Goal: Task Accomplishment & Management: Complete application form

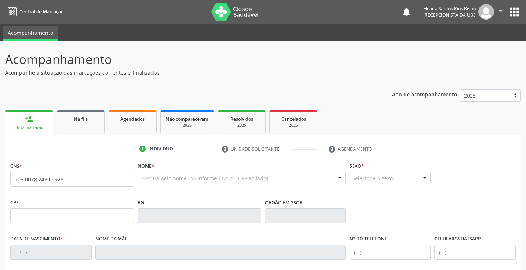
type input "708 0078 7430 9928"
type input "08/[DATE]"
type input "[PERSON_NAME]"
type input "[PHONE_NUMBER]"
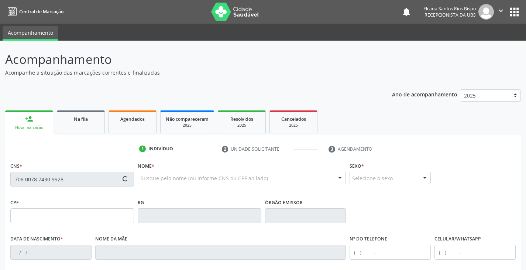
type input "50"
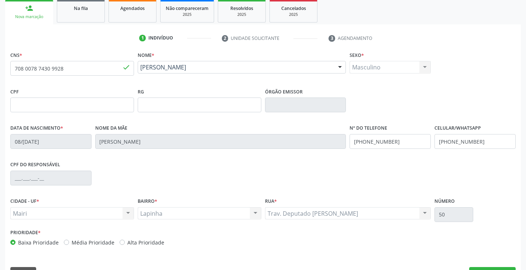
scroll to position [130, 0]
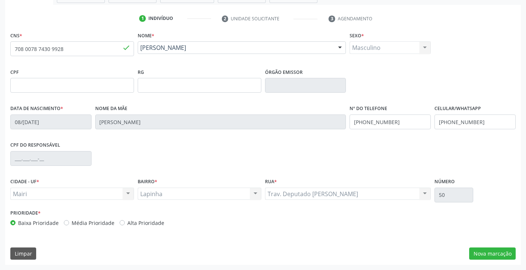
click at [128, 226] on label "Alta Prioridade" at bounding box center [145, 223] width 37 height 8
click at [125, 225] on input "Alta Prioridade" at bounding box center [122, 222] width 5 height 7
radio input "true"
click at [341, 125] on div "Data de nascimento * [DATE] Nome da mãe [PERSON_NAME] Nº do Telefone [PHONE_NUM…" at bounding box center [262, 121] width 509 height 37
drag, startPoint x: 404, startPoint y: 122, endPoint x: 351, endPoint y: 125, distance: 52.8
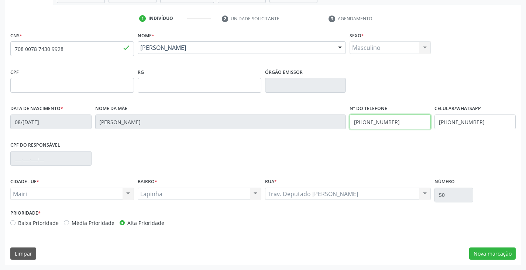
click at [351, 125] on input "[PHONE_NUMBER]" at bounding box center [389, 121] width 81 height 15
type input "[PHONE_NUMBER]"
drag, startPoint x: 483, startPoint y: 125, endPoint x: 439, endPoint y: 128, distance: 44.0
click at [439, 128] on input "[PHONE_NUMBER]" at bounding box center [474, 121] width 81 height 15
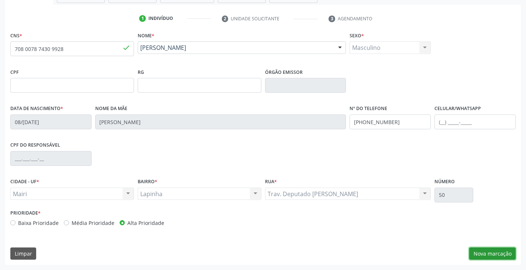
click at [480, 249] on button "Nova marcação" at bounding box center [492, 253] width 46 height 13
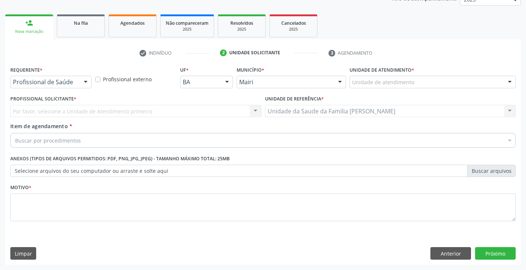
scroll to position [96, 0]
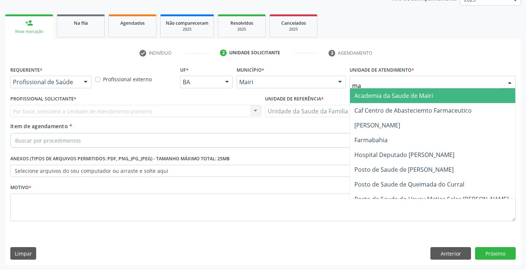
type input "mar"
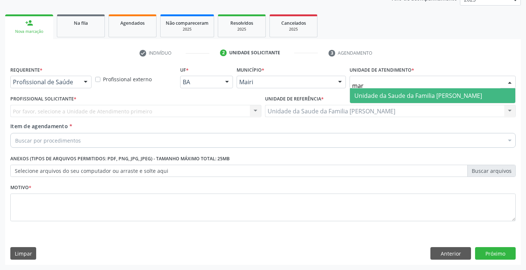
click at [382, 94] on span "Unidade da Saude da Familia [PERSON_NAME]" at bounding box center [418, 95] width 128 height 8
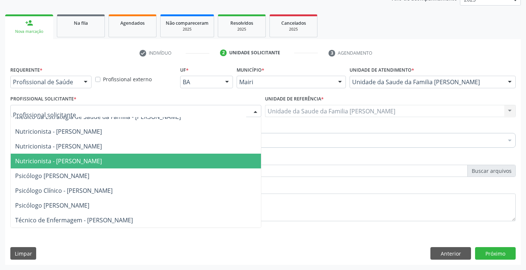
scroll to position [89, 0]
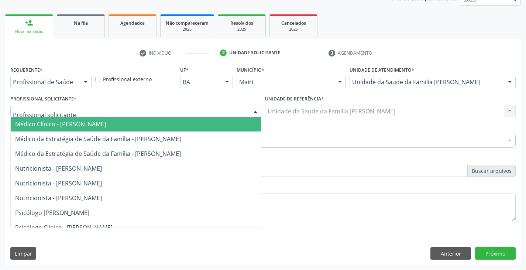
click at [78, 127] on span "Médico Clínico - [PERSON_NAME]" at bounding box center [60, 124] width 91 height 8
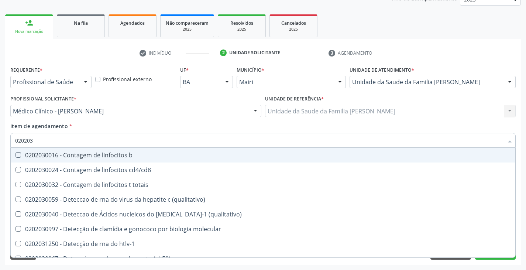
type input "0202038"
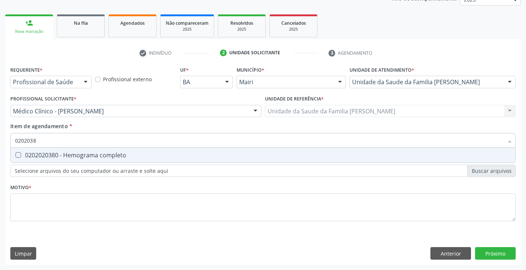
click at [75, 155] on div "0202020380 - Hemograma completo" at bounding box center [262, 155] width 495 height 6
checkbox completo "true"
type input "020203"
checkbox completo "false"
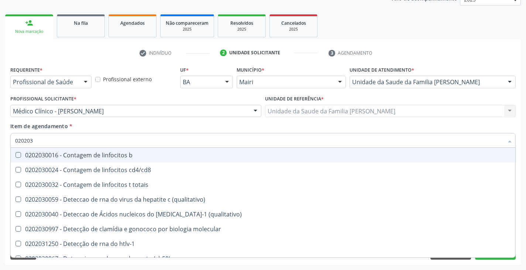
type input "02020"
checkbox completo "false"
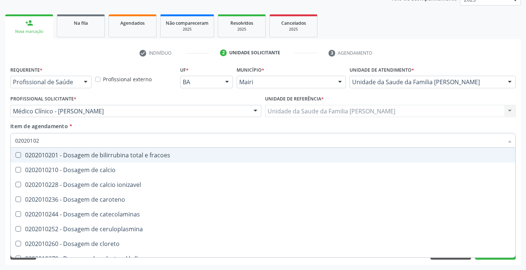
type input "020201029"
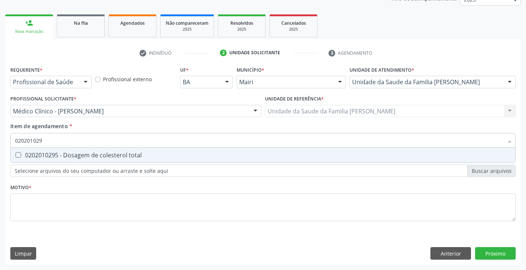
click at [76, 155] on div "0202010295 - Dosagem de colesterol total" at bounding box center [262, 155] width 495 height 6
checkbox total "true"
type input "02020102"
checkbox total "false"
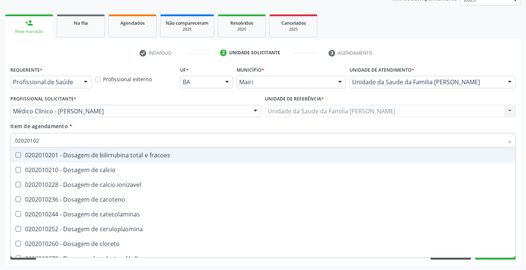
type input "020201028"
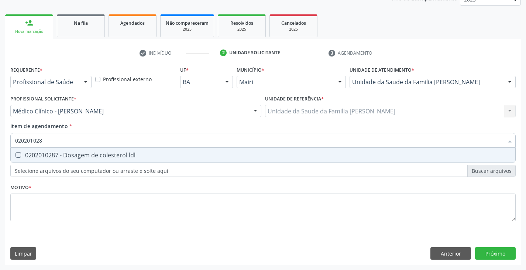
click at [76, 155] on div "0202010287 - Dosagem de colesterol ldl" at bounding box center [262, 155] width 495 height 6
checkbox ldl "true"
type input "02020102"
checkbox ldl "false"
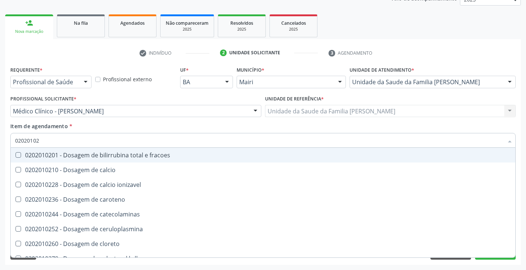
type input "020201027"
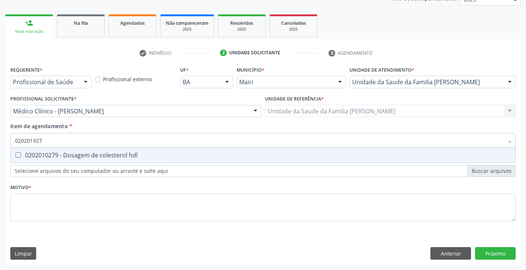
click at [76, 155] on div "0202010279 - Dosagem de colesterol hdl" at bounding box center [262, 155] width 495 height 6
checkbox hdl "true"
type input "02020102"
checkbox hdl "false"
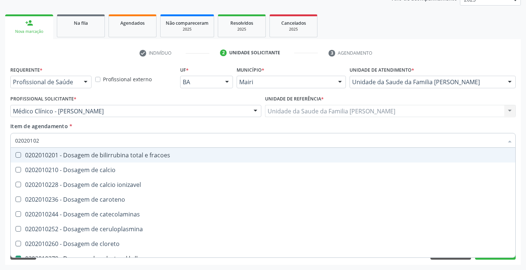
type input "0202010"
checkbox hdl "false"
checkbox ldl "false"
checkbox total "false"
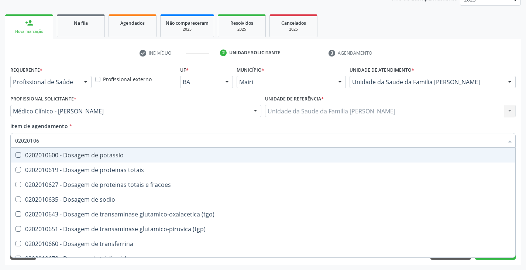
type input "020201067"
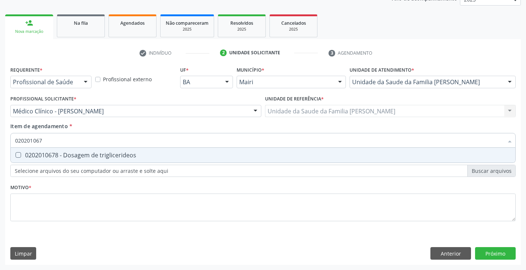
click at [76, 155] on div "0202010678 - Dosagem de triglicerideos" at bounding box center [262, 155] width 495 height 6
checkbox triglicerideos "true"
type input "02020106"
checkbox triglicerideos "false"
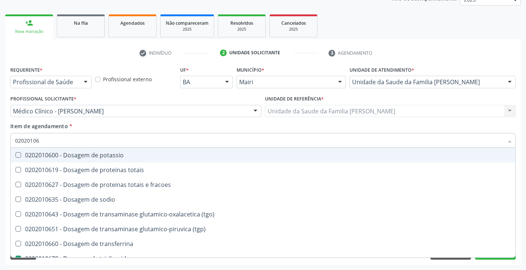
type input "020201069"
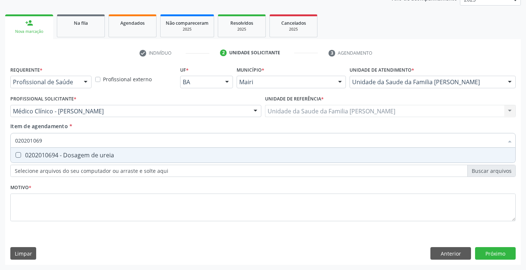
click at [76, 155] on div "0202010694 - Dosagem de ureia" at bounding box center [262, 155] width 495 height 6
checkbox ureia "true"
type input "02020106"
checkbox ureia "false"
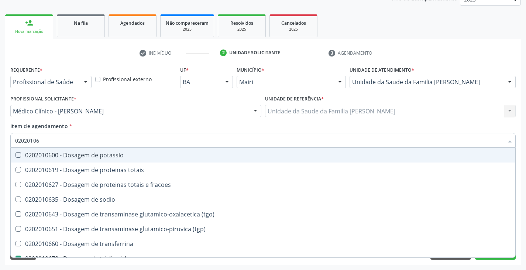
type input "0202010"
checkbox triglicerideos "false"
checkbox ureia "false"
type input "020201031"
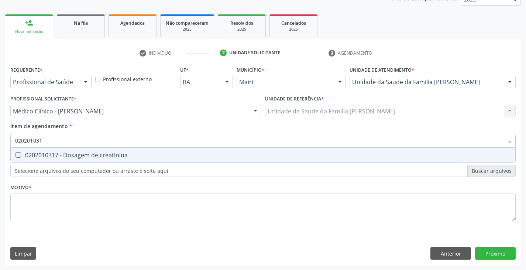
click at [76, 155] on div "0202010317 - Dosagem de creatinina" at bounding box center [262, 155] width 495 height 6
checkbox creatinina "true"
type input "02020103"
checkbox creatinina "false"
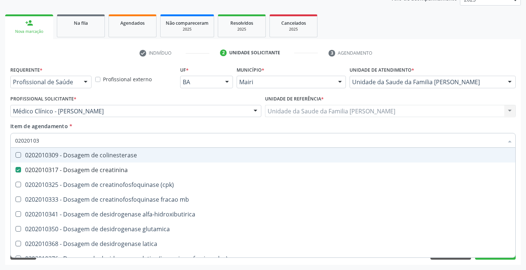
type input "0202010"
checkbox creatinina "false"
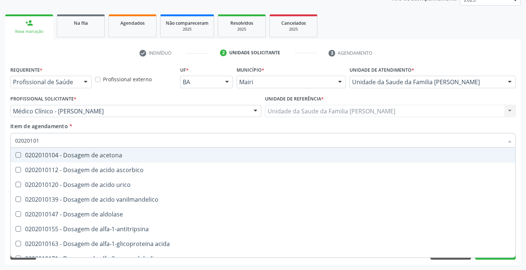
type input "020201012"
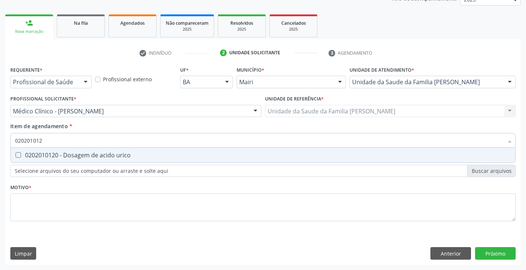
click at [76, 155] on div "0202010120 - Dosagem de acido urico" at bounding box center [262, 155] width 495 height 6
checkbox urico "true"
type input "02020101"
checkbox urico "false"
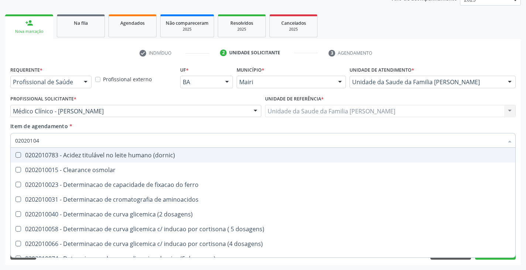
type input "020201047"
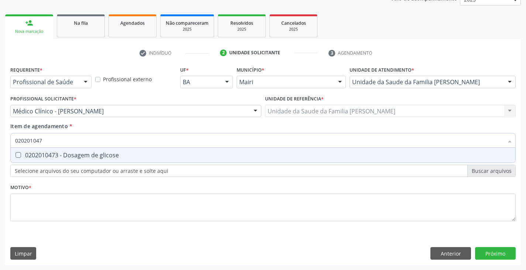
click at [76, 155] on div "0202010473 - Dosagem de glicose" at bounding box center [262, 155] width 495 height 6
checkbox glicose "true"
type input "02020104"
checkbox glicose "false"
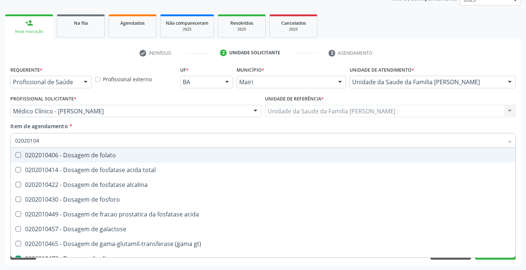
type input "0202010"
checkbox glicose "false"
type input "020201050"
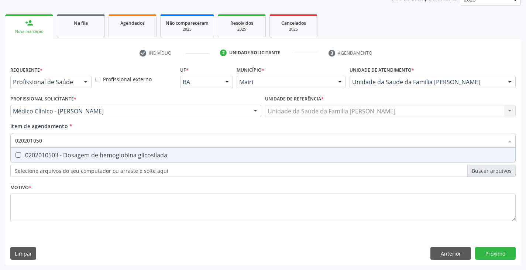
click at [76, 155] on div "0202010503 - Dosagem de hemoglobina glicosilada" at bounding box center [262, 155] width 495 height 6
checkbox glicosilada "true"
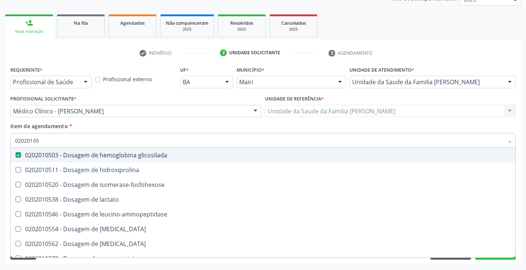
type input "0202010"
checkbox glicosilada "false"
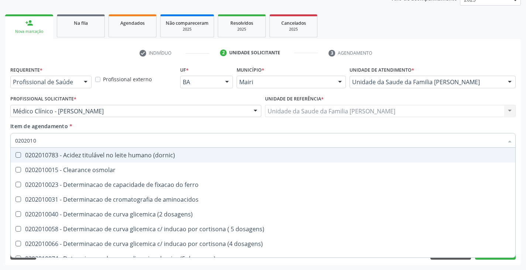
type input "02020106"
checkbox dosagens\) "true"
checkbox ivy "true"
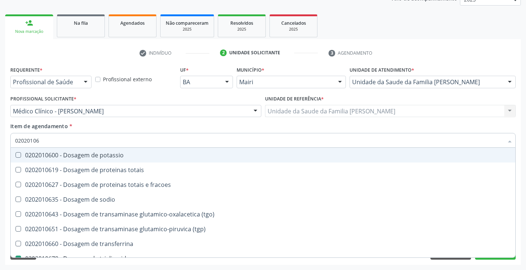
type input "020201063"
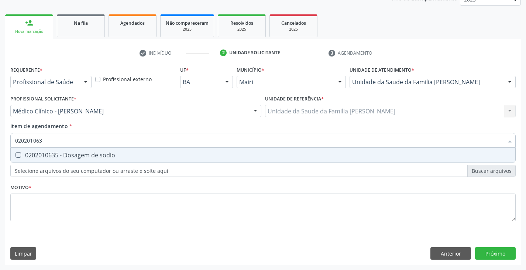
click at [76, 155] on div "0202010635 - Dosagem de sodio" at bounding box center [262, 155] width 495 height 6
checkbox sodio "true"
type input "02020106"
checkbox sodio "false"
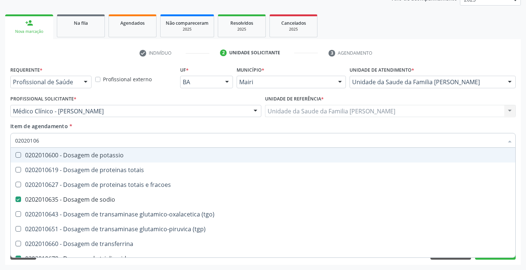
type input "020201060"
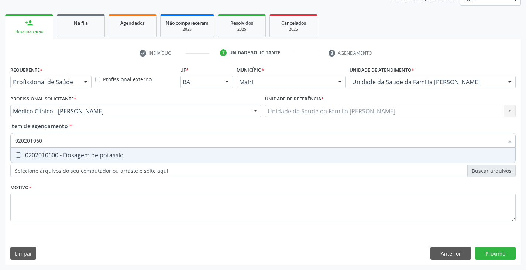
click at [76, 155] on div "0202010600 - Dosagem de potassio" at bounding box center [262, 155] width 495 height 6
checkbox potassio "true"
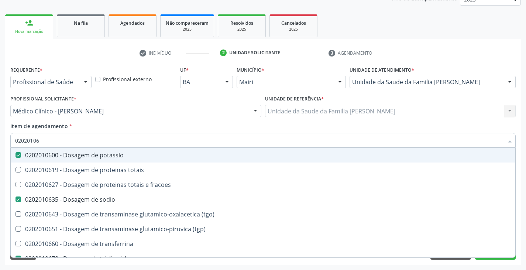
type input "020201064"
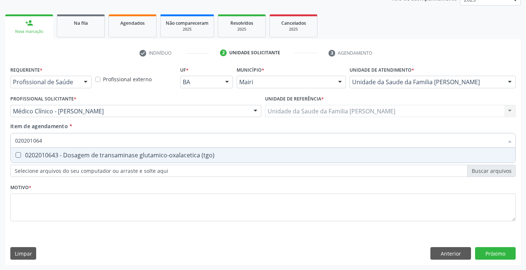
click at [76, 155] on div "0202010643 - Dosagem de transaminase glutamico-oxalacetica (tgo)" at bounding box center [262, 155] width 495 height 6
checkbox \(tgo\) "true"
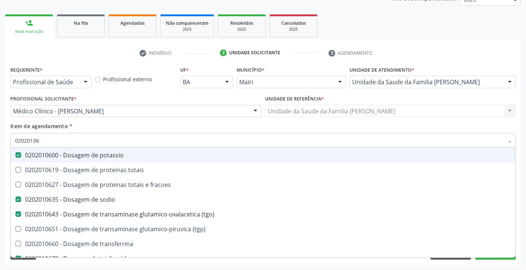
type input "020201065"
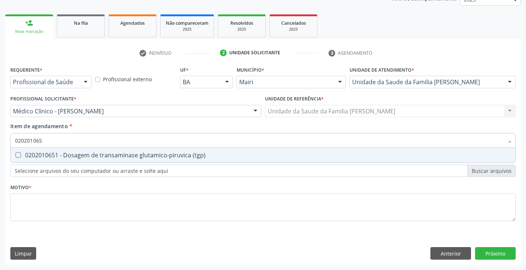
click at [76, 155] on div "0202010651 - Dosagem de transaminase glutamico-piruvica (tgp)" at bounding box center [262, 155] width 495 height 6
checkbox \(tgp\) "true"
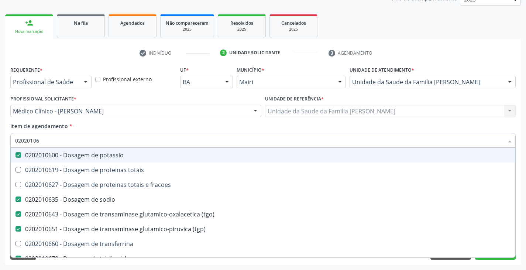
type input "0202010"
checkbox potassio "false"
checkbox sodio "false"
checkbox \(tgo\) "false"
checkbox \(tgp\) "false"
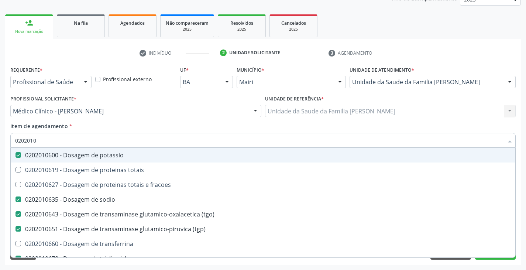
checkbox triglicerideos "false"
checkbox ureia "false"
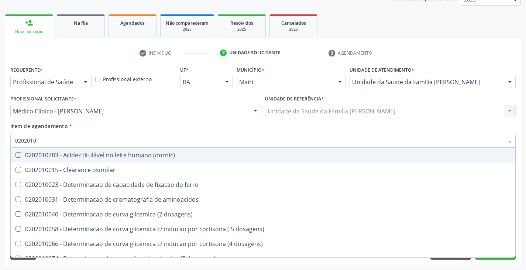
type input "020201"
checkbox urico "false"
checkbox alfa-2-macroglobulina "true"
checkbox hdl "false"
checkbox ldl "false"
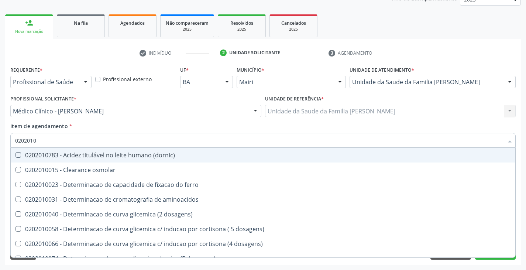
checkbox total "false"
checkbox creatinina "false"
checkbox alfa-hidroxibutirica "true"
checkbox glutamica "true"
checkbox latica "true"
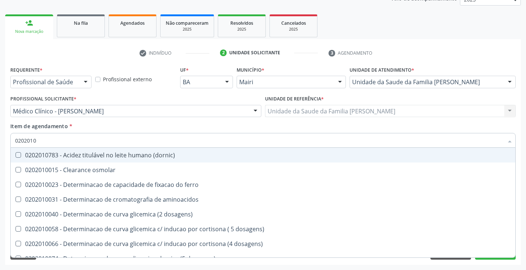
checkbox ferritina "true"
checkbox glicose "false"
checkbox glicosilada "false"
checkbox magnesio "true"
checkbox porfirinas "true"
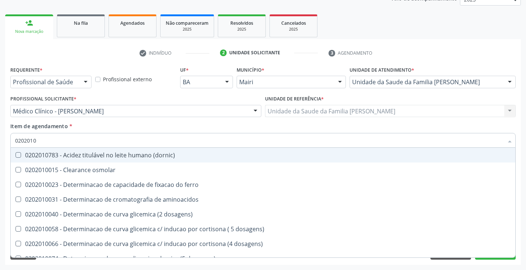
checkbox potassio "false"
checkbox sodio "false"
checkbox \(tgo\) "false"
checkbox \(tgp\) "false"
checkbox triglicerideos "false"
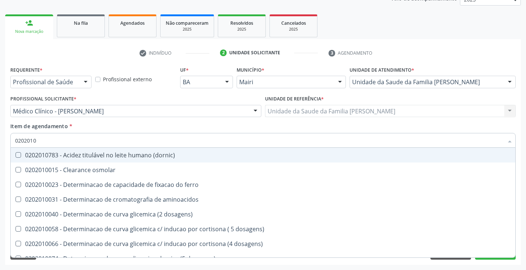
checkbox proteinas "true"
checkbox \) "true"
checkbox d-xilose "true"
type input "02020"
checkbox urico "false"
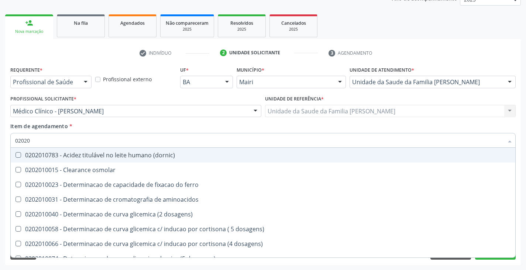
checkbox hdl "false"
checkbox ldl "false"
checkbox total "false"
checkbox creatinina "false"
checkbox glicose "false"
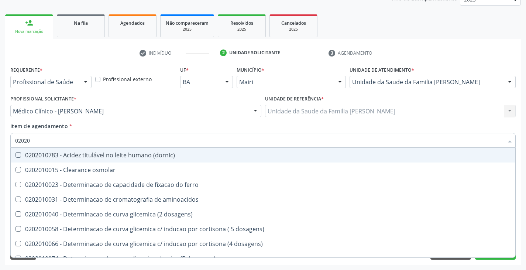
checkbox glicosilada "false"
checkbox potassio "false"
checkbox sodio "false"
checkbox \(tgo\) "false"
checkbox \(tgp\) "false"
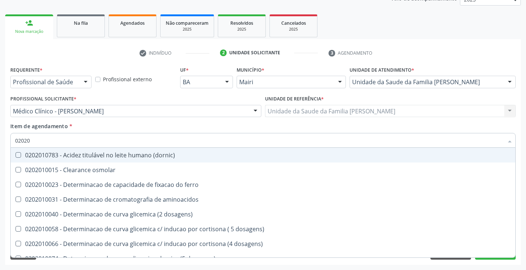
checkbox triglicerideos "false"
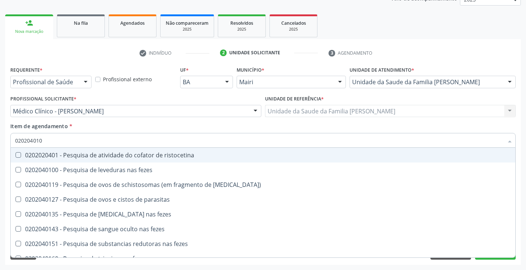
type input "0202040100"
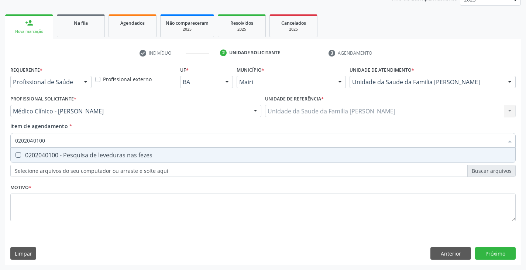
click at [76, 155] on div "0202040100 - Pesquisa de leveduras nas fezes" at bounding box center [262, 155] width 495 height 6
checkbox fezes "true"
type input "02020401"
checkbox fezes "false"
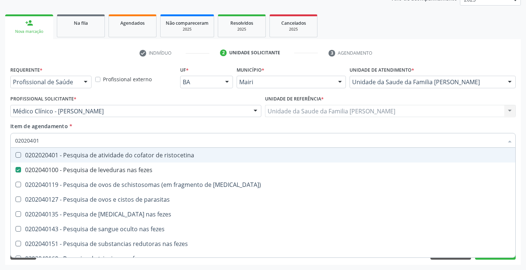
type input "0202040"
checkbox fezes "false"
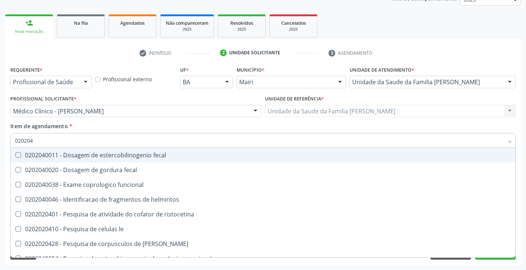
type input "02020"
checkbox fezes "false"
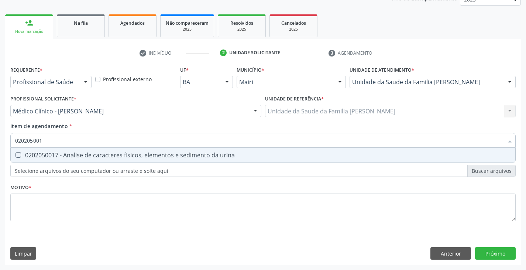
type input "0202050017"
click at [76, 155] on div "0202050017 - Analise de caracteres fisicos, elementos e sedimento da urina" at bounding box center [262, 155] width 495 height 6
checkbox urina "true"
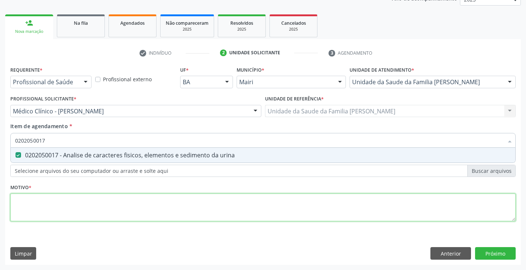
click at [75, 206] on div "Requerente * Profissional de Saúde Profissional de Saúde Paciente Nenhum result…" at bounding box center [262, 147] width 505 height 167
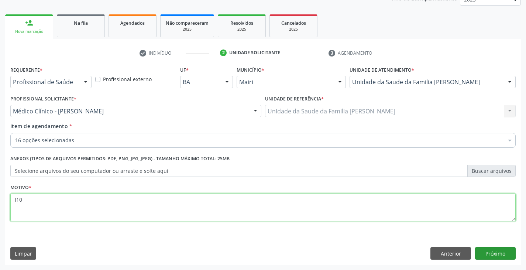
type textarea "I10"
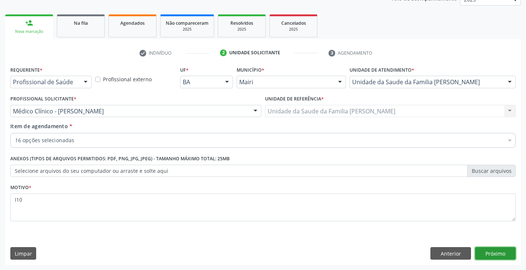
click at [490, 249] on button "Próximo" at bounding box center [495, 253] width 41 height 13
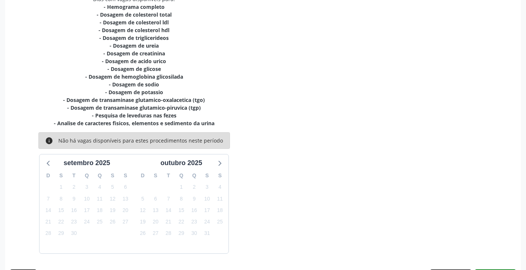
scroll to position [189, 0]
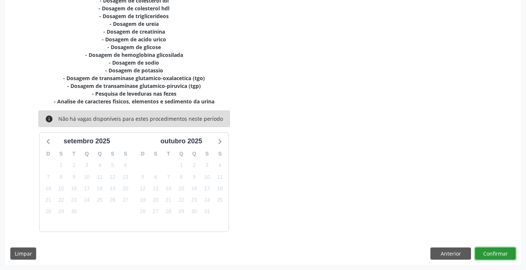
click at [493, 255] on button "Confirmar" at bounding box center [495, 253] width 41 height 13
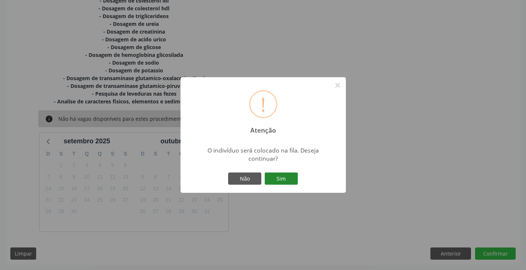
click at [269, 179] on button "Sim" at bounding box center [281, 178] width 33 height 13
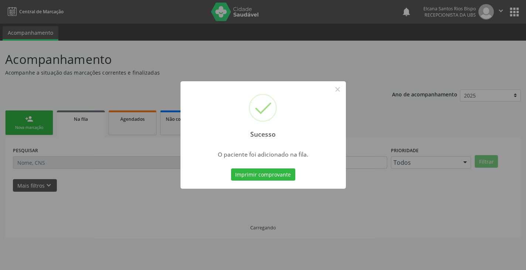
scroll to position [0, 0]
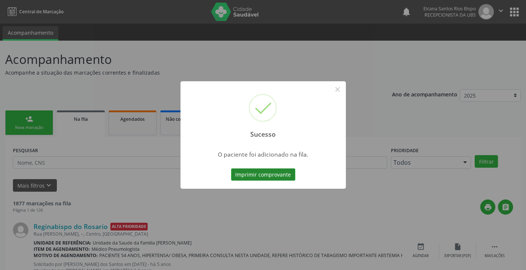
click at [281, 170] on button "Imprimir comprovante" at bounding box center [263, 174] width 64 height 13
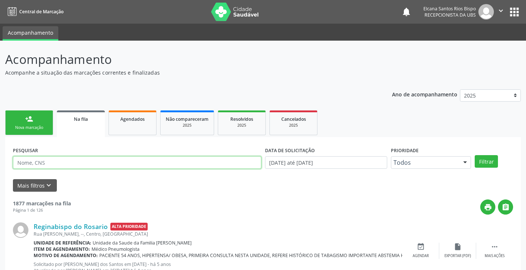
click at [46, 159] on input "text" at bounding box center [137, 162] width 248 height 13
paste input "708 0078 7430 9928"
type input "708 0078 7430 9928"
click at [474, 155] on button "Filtrar" at bounding box center [485, 161] width 23 height 13
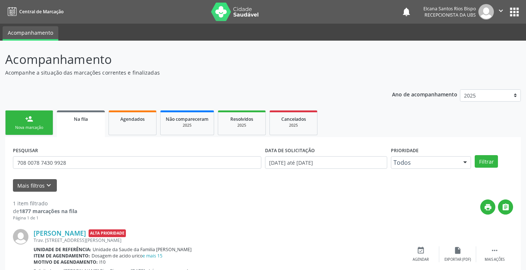
scroll to position [30, 0]
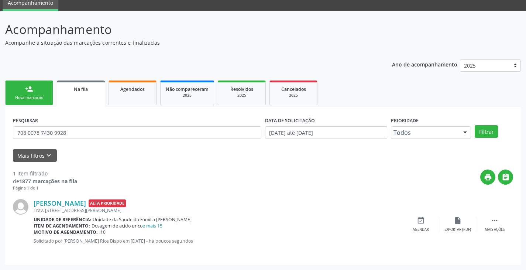
click at [34, 101] on link "person_add Nova marcação" at bounding box center [29, 92] width 48 height 25
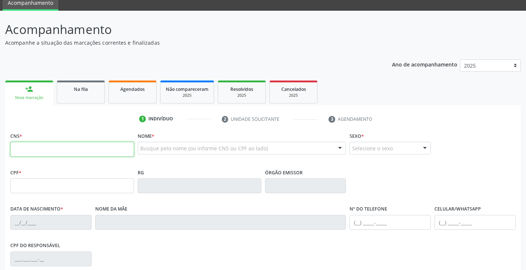
click at [59, 154] on input "text" at bounding box center [72, 149] width 124 height 15
type input "708 2061 9985 1445"
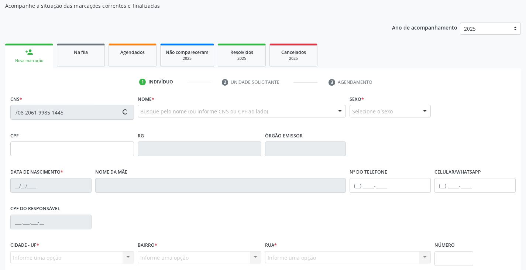
scroll to position [104, 0]
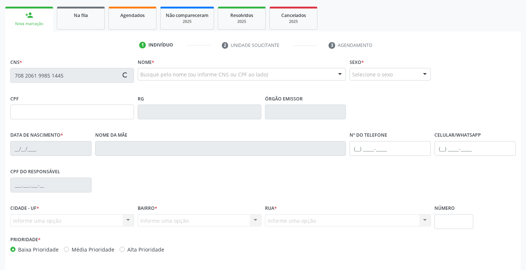
type input "016.263.905-84"
type input "[DATE]"
type input "[PERSON_NAME]"
type input "[PHONE_NUMBER]"
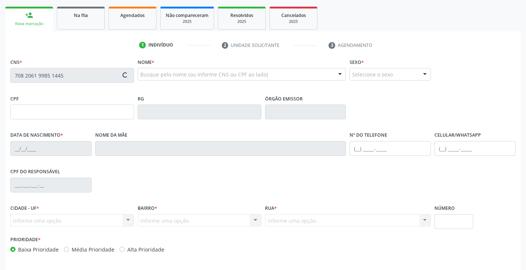
type input "S/N"
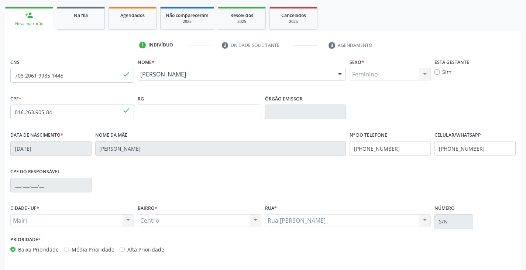
click at [139, 249] on label "Alta Prioridade" at bounding box center [145, 249] width 37 height 8
click at [125, 249] on input "Alta Prioridade" at bounding box center [122, 248] width 5 height 7
radio input "true"
click at [344, 150] on div "Data de nascimento * 25/[DATE] Nome da mãe [PERSON_NAME] Nº do Telefone [PHONE_…" at bounding box center [262, 148] width 509 height 37
click at [363, 171] on div "CPF do responsável" at bounding box center [262, 184] width 509 height 37
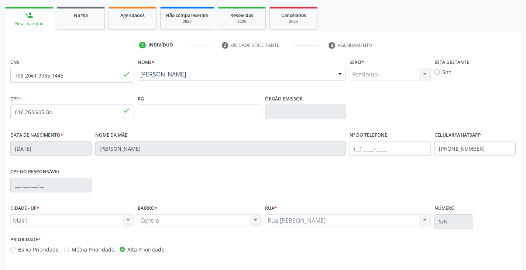
scroll to position [130, 0]
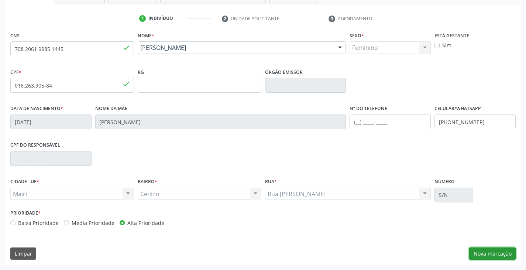
click at [489, 250] on button "Nova marcação" at bounding box center [492, 253] width 46 height 13
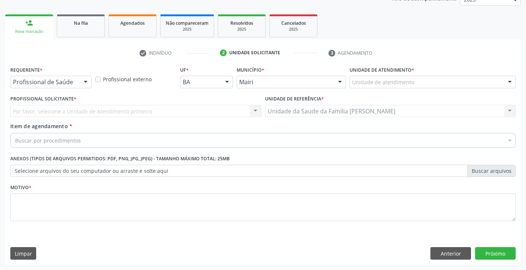
click at [387, 75] on label "Unidade de atendimento *" at bounding box center [381, 69] width 65 height 11
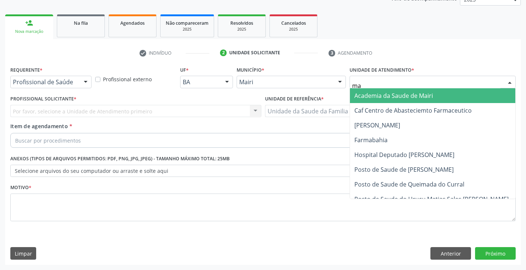
type input "mar"
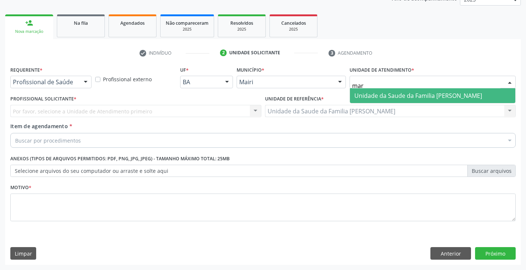
click at [379, 90] on span "Unidade da Saude da Familia [PERSON_NAME]" at bounding box center [432, 95] width 165 height 15
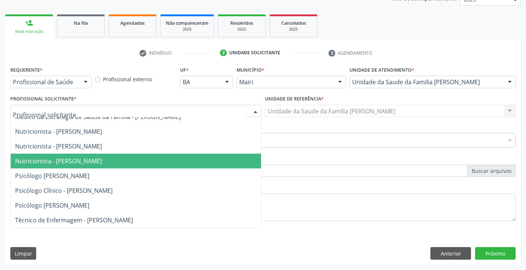
scroll to position [52, 0]
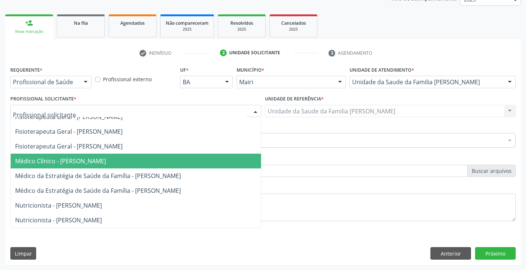
click at [43, 164] on span "Médico Clínico - [PERSON_NAME]" at bounding box center [60, 161] width 91 height 8
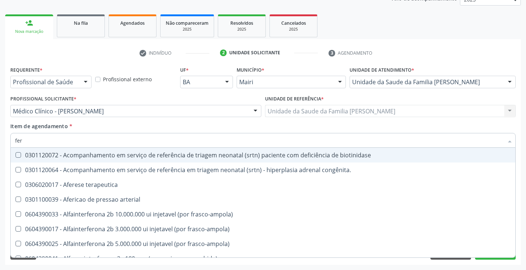
type input "ferr"
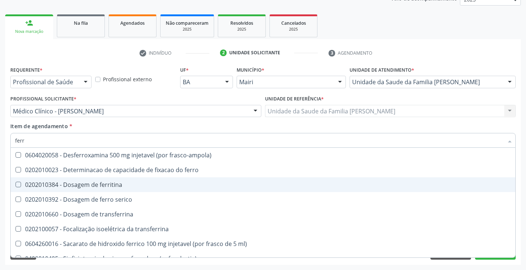
click at [67, 186] on div "0202010384 - Dosagem de ferritina" at bounding box center [262, 185] width 495 height 6
checkbox ferritina "true"
type input "fer"
checkbox ferritina "false"
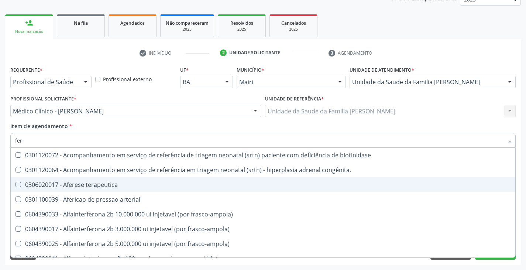
type input "fe"
checkbox ferritina "false"
checkbox interferencia "true"
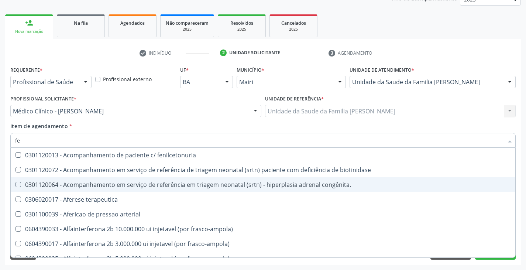
type input "f"
checkbox ferritina "false"
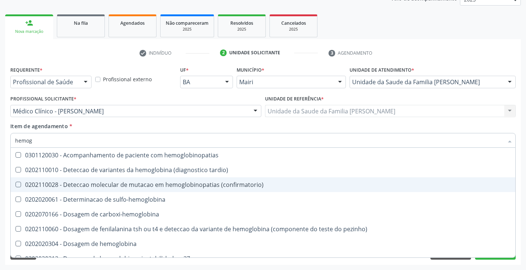
type input "hemogr"
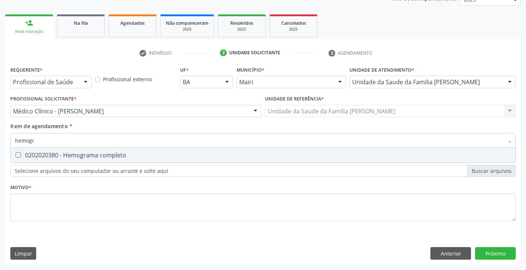
click at [83, 157] on div "0202020380 - Hemograma completo" at bounding box center [262, 155] width 495 height 6
checkbox completo "true"
type input "hemog"
checkbox completo "false"
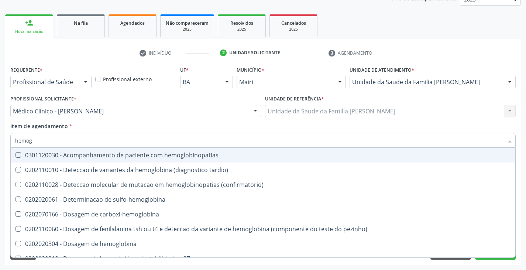
type input "hemo"
checkbox completo "false"
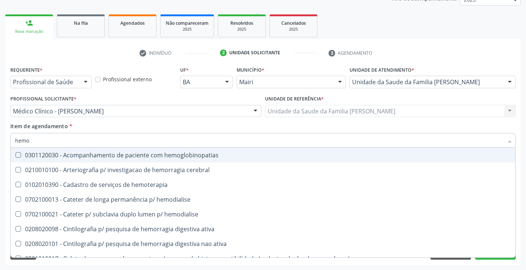
type input "hem"
checkbox completo "false"
checkbox hemorragicas "true"
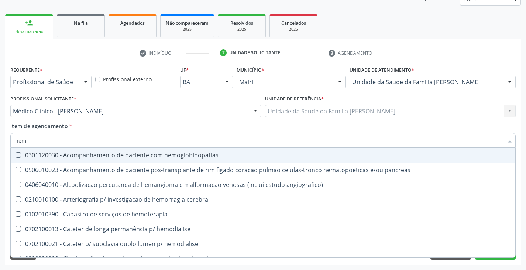
type input "he"
checkbox completo "false"
checkbox hemodialise "true"
type input "h"
checkbox completo "false"
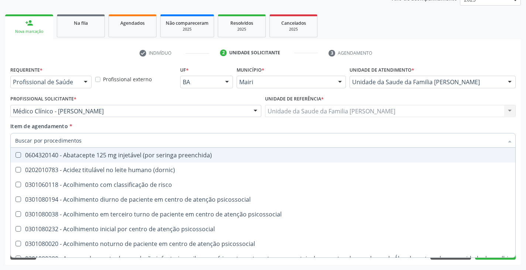
checkbox completo "false"
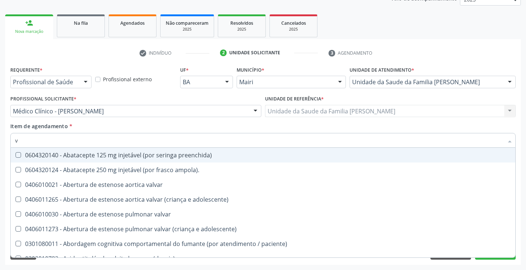
type input "vh"
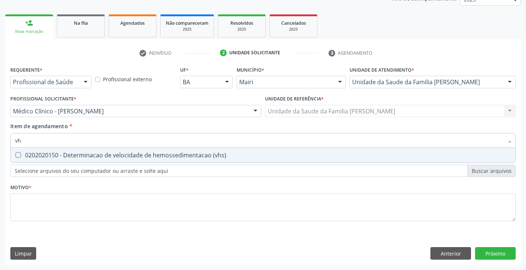
click at [83, 157] on div "0202020150 - Determinacao de velocidade de hemossedimentacao (vhs)" at bounding box center [262, 155] width 495 height 6
checkbox \(vhs\) "true"
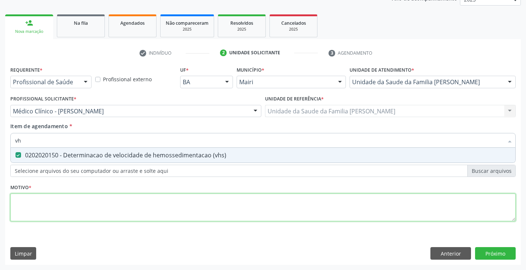
click at [69, 202] on div "Requerente * Profissional de Saúde Profissional de Saúde Paciente Nenhum result…" at bounding box center [262, 147] width 505 height 167
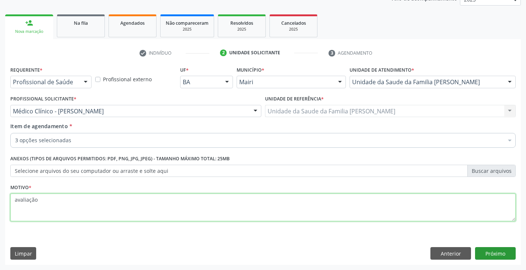
type textarea "avaliação"
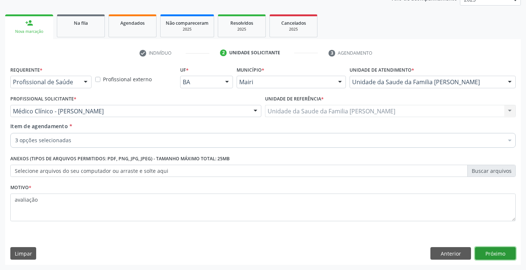
click at [483, 251] on button "Próximo" at bounding box center [495, 253] width 41 height 13
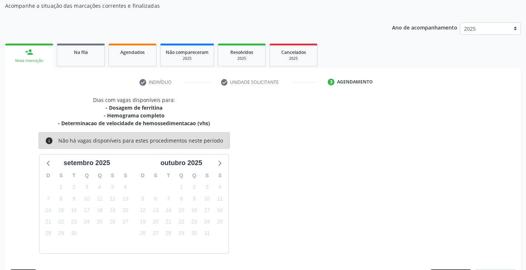
scroll to position [89, 0]
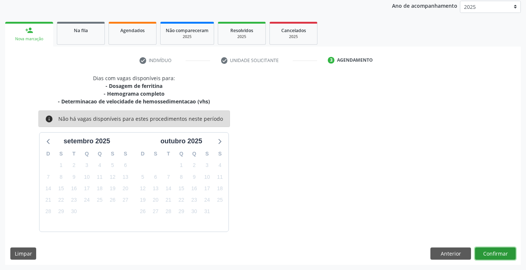
click at [493, 249] on button "Confirmar" at bounding box center [495, 253] width 41 height 13
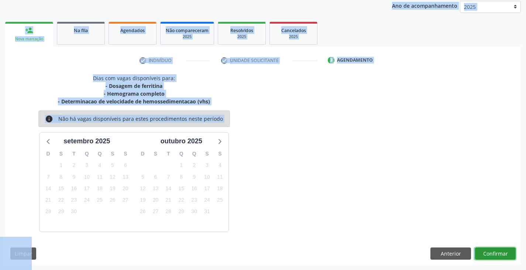
click at [491, 251] on button "Confirmar" at bounding box center [495, 253] width 41 height 13
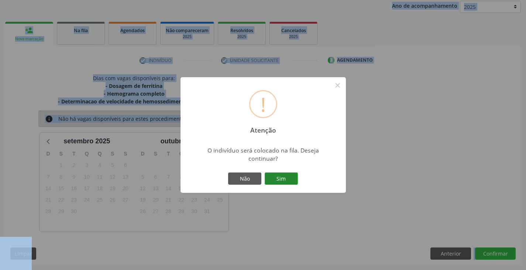
click at [280, 177] on button "Sim" at bounding box center [281, 178] width 33 height 13
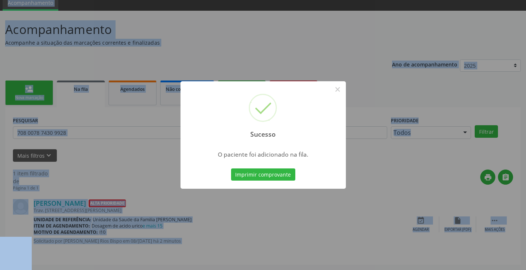
scroll to position [0, 0]
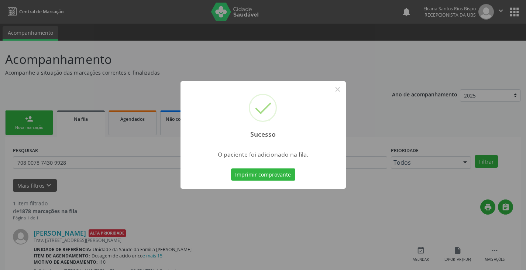
click at [280, 177] on button "Imprimir comprovante" at bounding box center [263, 174] width 64 height 13
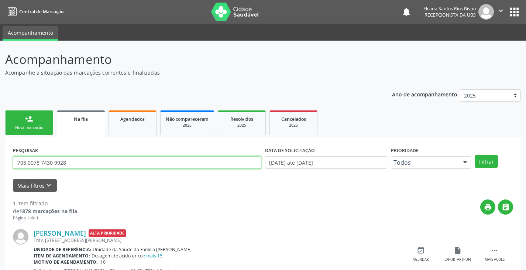
drag, startPoint x: 74, startPoint y: 159, endPoint x: 0, endPoint y: 165, distance: 74.0
click at [0, 165] on div "Acompanhamento Acompanhe a situação das marcações correntes e finalizadas Relat…" at bounding box center [263, 170] width 526 height 259
paste input "2061 9985 1445"
type input "708 2061 9985 1445"
click at [474, 155] on button "Filtrar" at bounding box center [485, 161] width 23 height 13
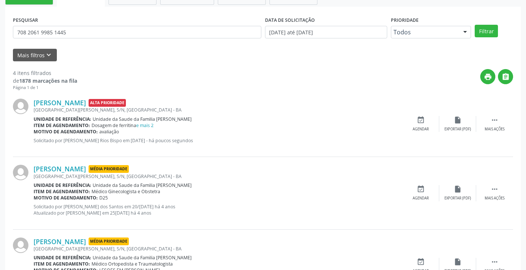
scroll to position [20, 0]
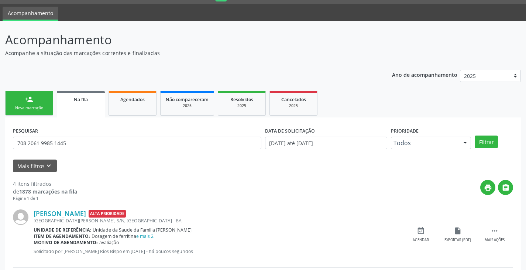
click at [34, 104] on link "person_add Nova marcação" at bounding box center [29, 103] width 48 height 25
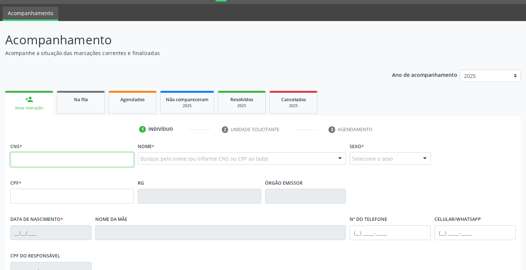
click at [70, 163] on input "text" at bounding box center [72, 159] width 124 height 15
type input "700 5089 3816 1951"
type input "600.221.835-15"
type input "16/[DATE]"
type input "[PERSON_NAME]"
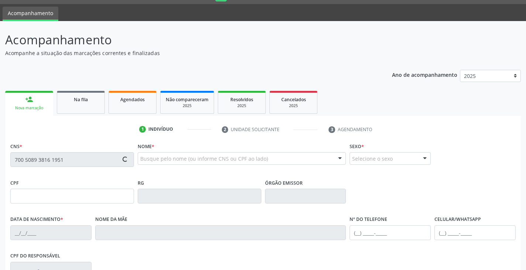
type input "[PHONE_NUMBER]"
type input "5"
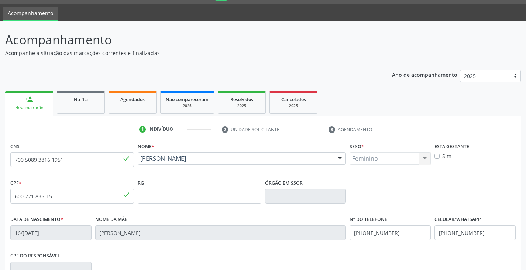
scroll to position [130, 0]
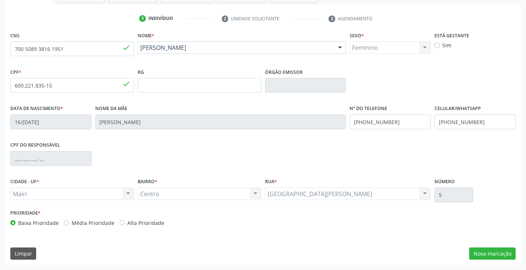
click at [141, 223] on label "Alta Prioridade" at bounding box center [145, 223] width 37 height 8
click at [125, 223] on input "Alta Prioridade" at bounding box center [122, 222] width 5 height 7
radio input "true"
click at [488, 127] on input "[PHONE_NUMBER]" at bounding box center [474, 121] width 81 height 15
type input "("
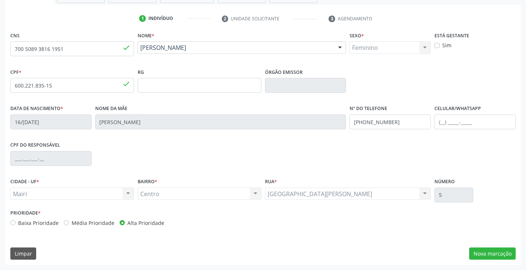
click at [428, 156] on div "CPF do responsável" at bounding box center [262, 157] width 509 height 37
click at [490, 248] on button "Nova marcação" at bounding box center [492, 253] width 46 height 13
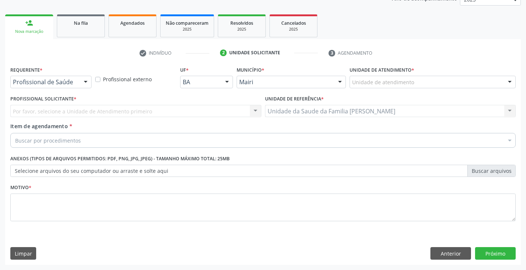
scroll to position [96, 0]
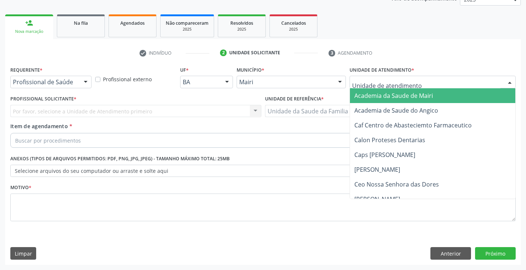
click at [412, 77] on div at bounding box center [432, 82] width 166 height 13
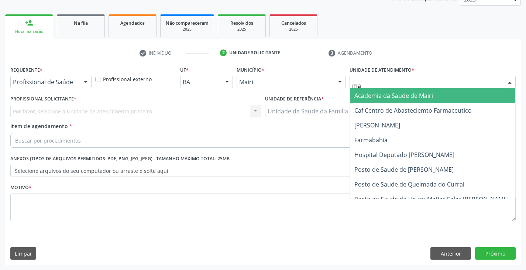
type input "mar"
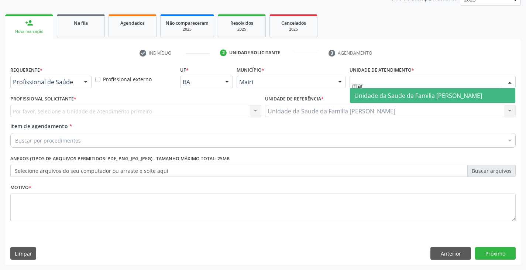
click at [400, 94] on span "Unidade da Saude da Familia [PERSON_NAME]" at bounding box center [418, 95] width 128 height 8
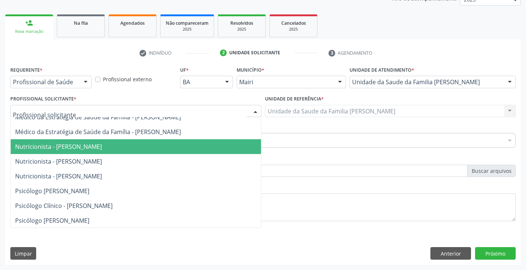
scroll to position [74, 0]
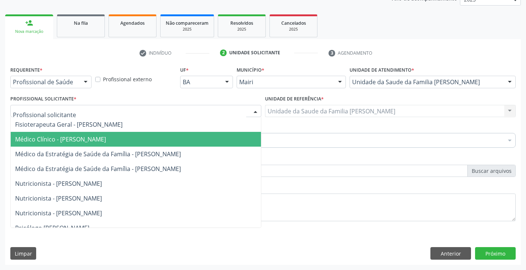
click at [53, 140] on span "Médico Clínico - [PERSON_NAME]" at bounding box center [60, 139] width 91 height 8
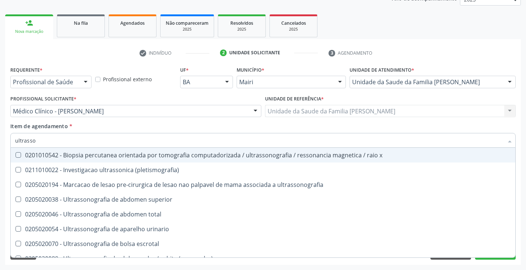
type input "ultrasson"
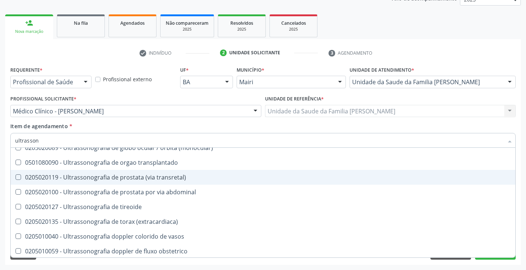
scroll to position [148, 0]
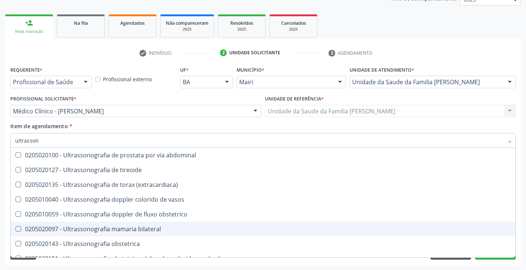
click at [128, 227] on div "0205020097 - Ultrassonografia mamaria bilateral" at bounding box center [262, 229] width 495 height 6
checkbox bilateral "true"
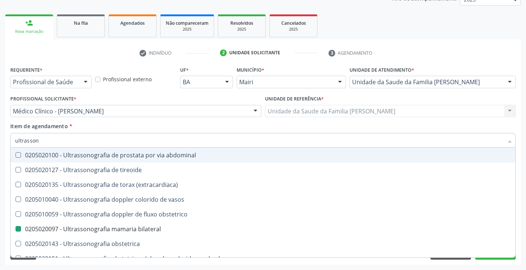
click at [147, 125] on div "Item de agendamento * ultrasson Desfazer seleção 0201010542 - Biopsia percutane…" at bounding box center [262, 133] width 505 height 23
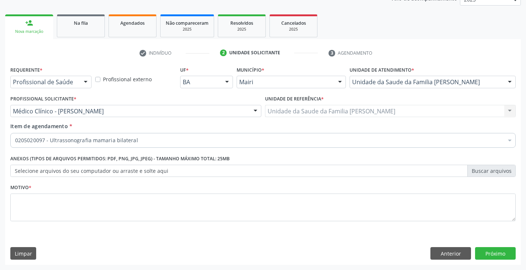
scroll to position [0, 0]
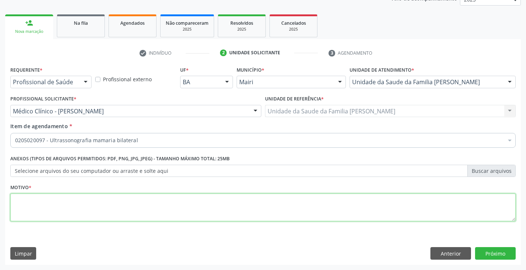
click at [45, 214] on textarea at bounding box center [262, 207] width 505 height 28
type textarea "avaliação/acompanhamento"
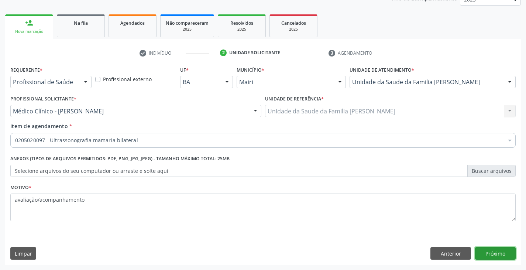
click at [492, 254] on button "Próximo" at bounding box center [495, 253] width 41 height 13
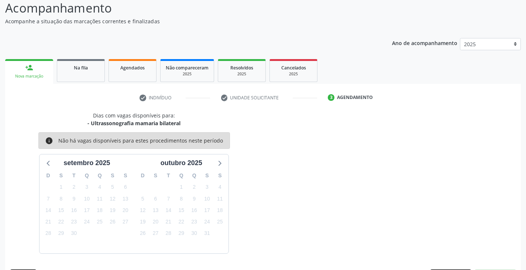
scroll to position [73, 0]
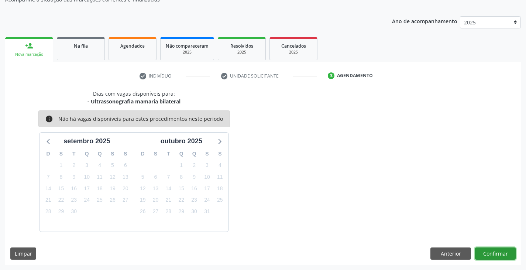
click at [500, 253] on button "Confirmar" at bounding box center [495, 253] width 41 height 13
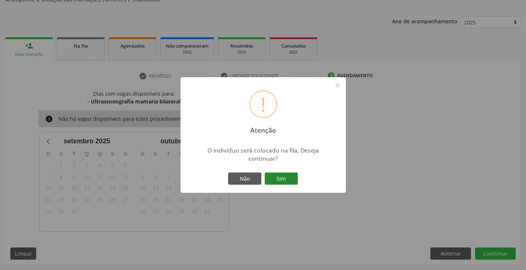
click at [286, 178] on button "Sim" at bounding box center [281, 178] width 33 height 13
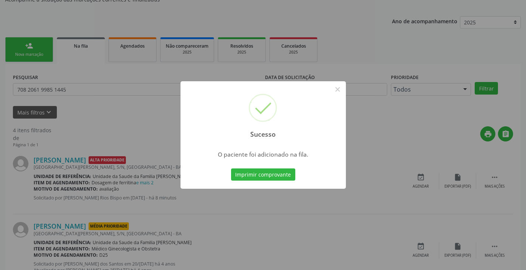
scroll to position [0, 0]
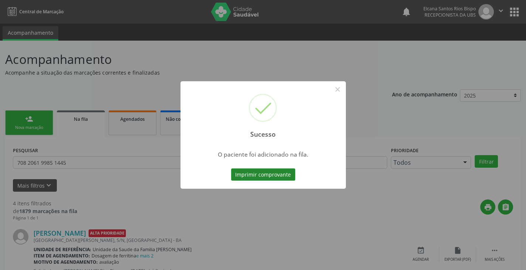
click at [270, 174] on button "Imprimir comprovante" at bounding box center [263, 174] width 64 height 13
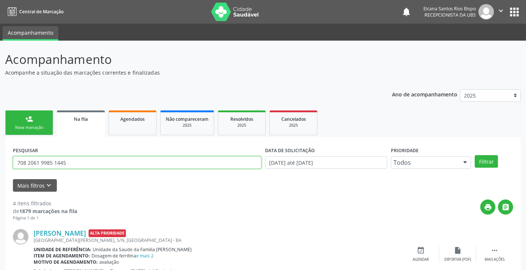
drag, startPoint x: 53, startPoint y: 160, endPoint x: 0, endPoint y: 156, distance: 53.7
paste input "0 5089 3816 1951"
type input "700 5089 3816 1951"
click at [474, 155] on button "Filtrar" at bounding box center [485, 161] width 23 height 13
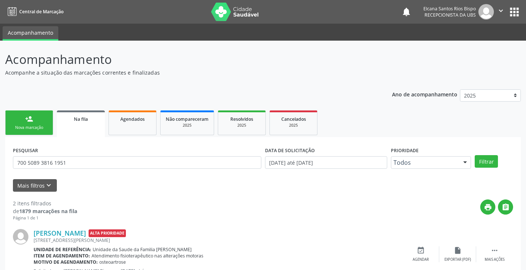
click at [24, 121] on link "person_add Nova marcação" at bounding box center [29, 122] width 48 height 25
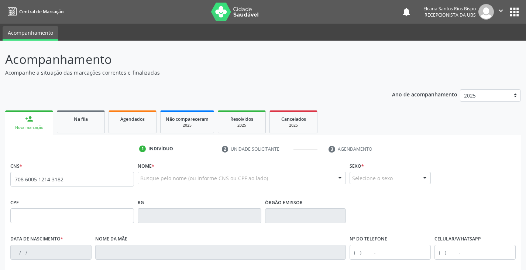
type input "708 6005 1214 3182"
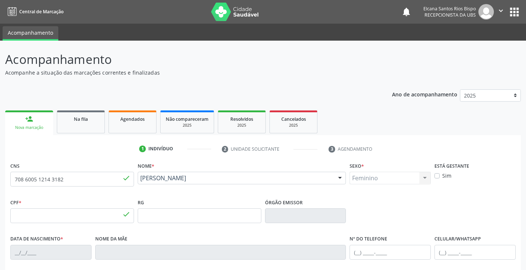
type input "034.248.965-86"
type input "1[DATE]"
type input "Alzira Ferreira Catureba"
type input "(75) 98190-4684"
type input "(99) 99999-9999"
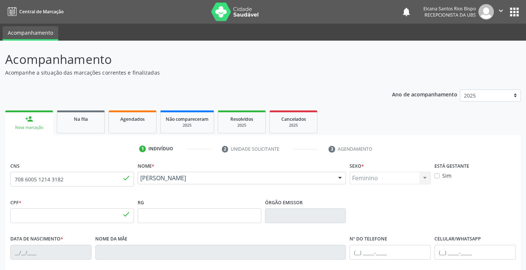
type input "S/N"
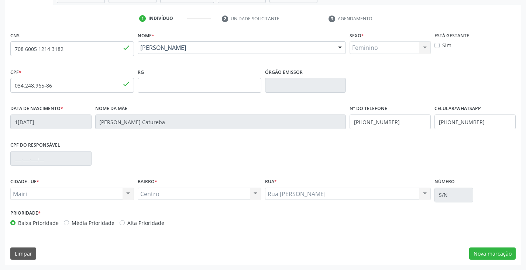
click at [150, 222] on label "Alta Prioridade" at bounding box center [145, 223] width 37 height 8
click at [125, 222] on input "Alta Prioridade" at bounding box center [122, 222] width 5 height 7
radio input "true"
click at [342, 128] on div "Data de nascimento * 16/02/1960 Nome da mãe Alzira Ferreira Catureba Nº do Tele…" at bounding box center [262, 121] width 509 height 37
type input "(74) 99969-1786"
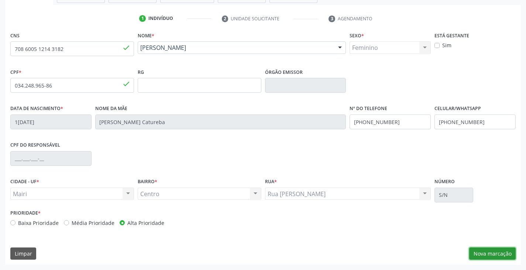
click at [503, 255] on button "Nova marcação" at bounding box center [492, 253] width 46 height 13
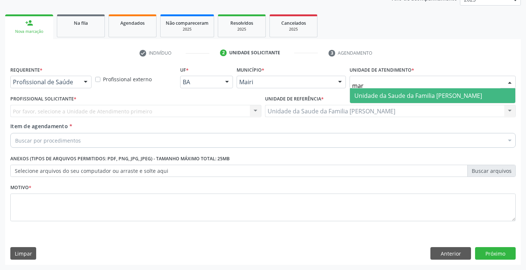
type input "mari"
click at [401, 92] on span "Unidade da Saude da Familia [PERSON_NAME]" at bounding box center [418, 95] width 128 height 8
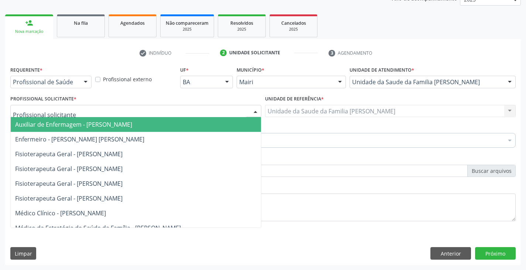
scroll to position [74, 0]
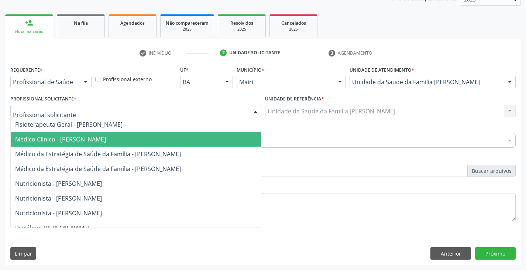
click at [62, 139] on span "Médico Clínico - [PERSON_NAME]" at bounding box center [60, 139] width 91 height 8
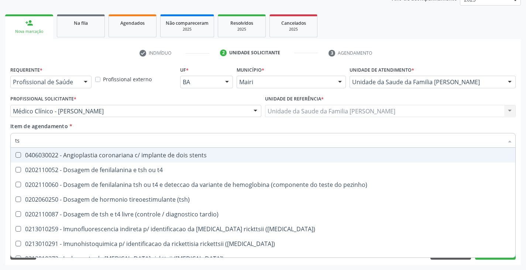
type input "tsh"
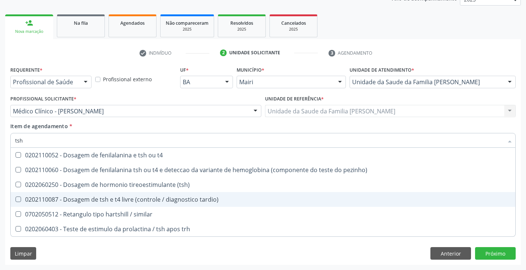
click at [87, 197] on div "0202110087 - Dosagem de tsh e t4 livre (controle / diagnostico tardio)" at bounding box center [262, 199] width 495 height 6
checkbox tardio\) "true"
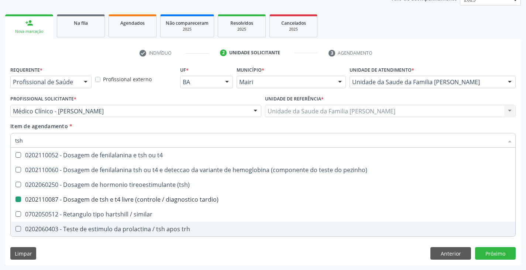
click at [116, 259] on div "Requerente * Profissional de Saúde Profissional de Saúde Paciente Nenhum result…" at bounding box center [262, 164] width 515 height 200
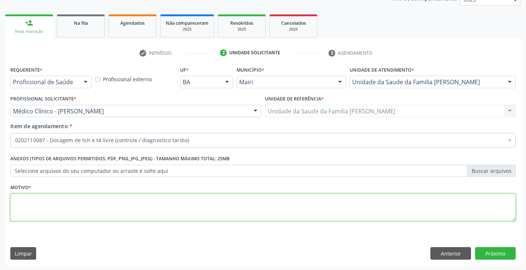
click at [45, 203] on textarea at bounding box center [262, 207] width 505 height 28
type textarea "rotina"
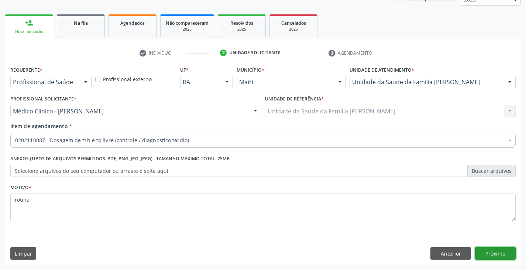
click at [493, 251] on button "Próximo" at bounding box center [495, 253] width 41 height 13
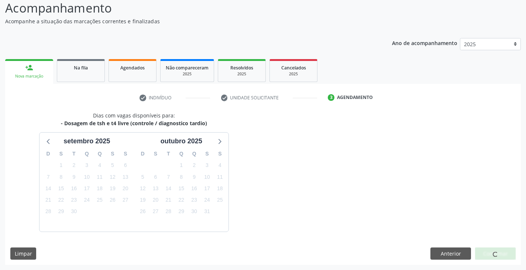
scroll to position [73, 0]
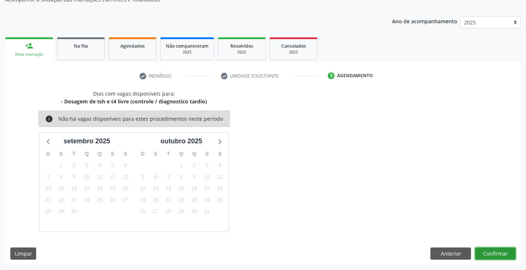
click at [493, 250] on button "Confirmar" at bounding box center [495, 253] width 41 height 13
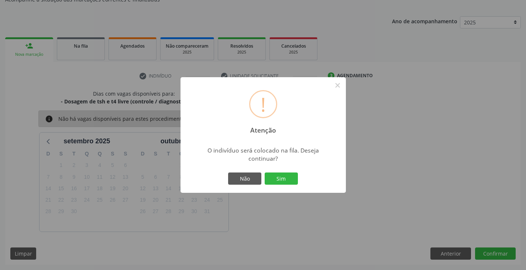
click at [275, 180] on button "Sim" at bounding box center [281, 178] width 33 height 13
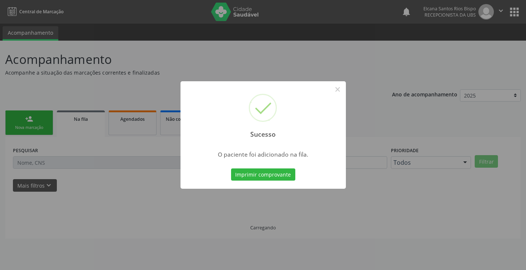
scroll to position [0, 0]
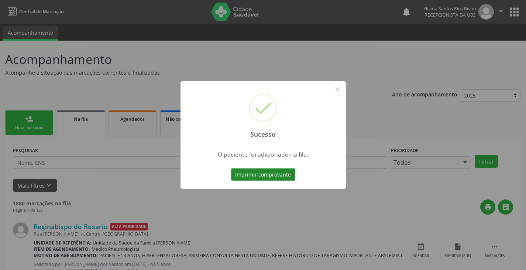
click at [280, 175] on button "Imprimir comprovante" at bounding box center [263, 174] width 64 height 13
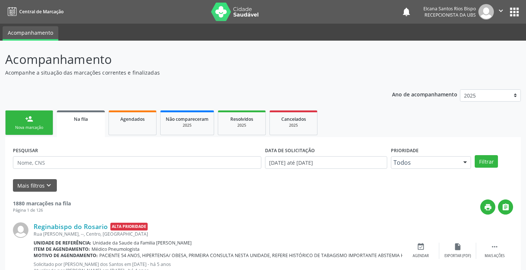
click at [49, 124] on link "person_add Nova marcação" at bounding box center [29, 122] width 48 height 25
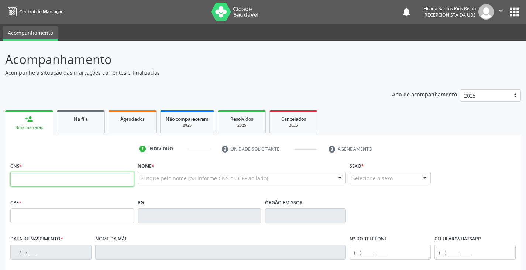
click at [42, 180] on input "text" at bounding box center [72, 179] width 124 height 15
paste input "708 6005 1214 3182"
type input "708 6005 1214 3182"
type input "034.248.965-86"
type input "16/02/1960"
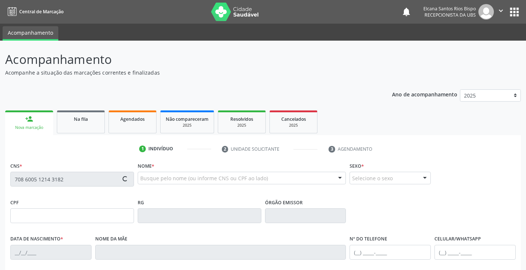
type input "Alzira Ferreira Catureba"
type input "(99) 99999-9999"
type input "S/N"
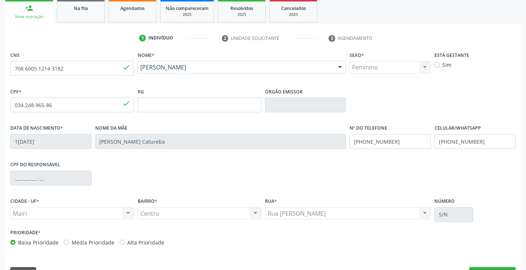
scroll to position [130, 0]
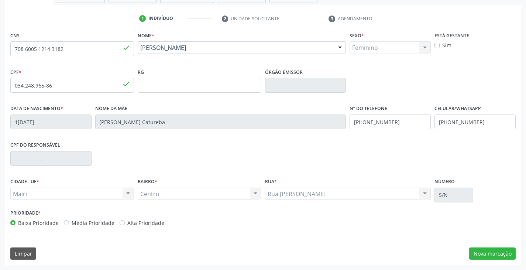
click at [154, 226] on label "Alta Prioridade" at bounding box center [145, 223] width 37 height 8
click at [125, 225] on input "Alta Prioridade" at bounding box center [122, 222] width 5 height 7
radio input "true"
click at [399, 125] on input "(99) 99999-9999" at bounding box center [389, 121] width 81 height 15
type input "("
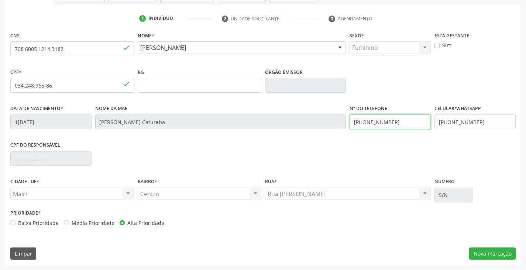
type input "(74) 99969-1786"
click at [414, 221] on div "Prioridade * Baixa Prioridade Média Prioridade Alta Prioridade" at bounding box center [262, 219] width 509 height 24
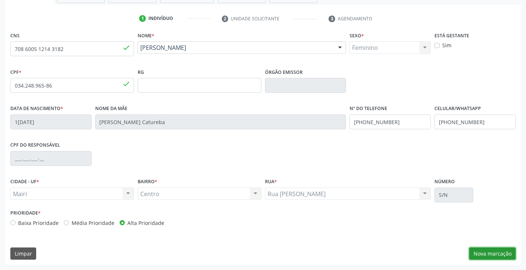
click at [494, 250] on button "Nova marcação" at bounding box center [492, 253] width 46 height 13
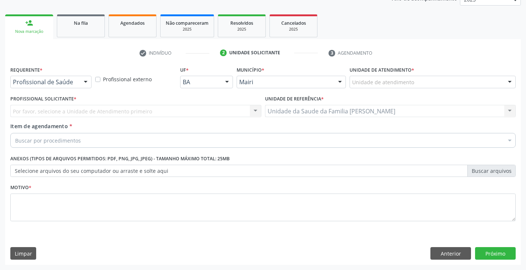
scroll to position [96, 0]
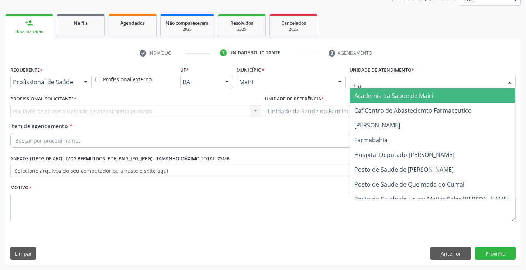
type input "mar"
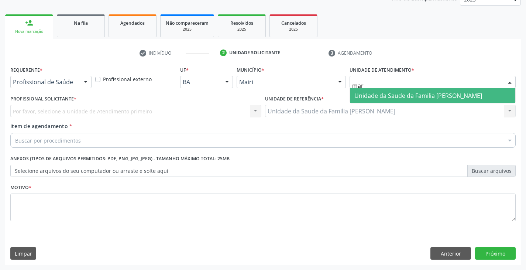
click at [377, 97] on span "Unidade da Saude da Familia [PERSON_NAME]" at bounding box center [418, 95] width 128 height 8
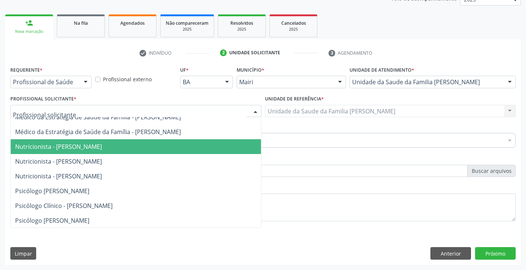
scroll to position [37, 0]
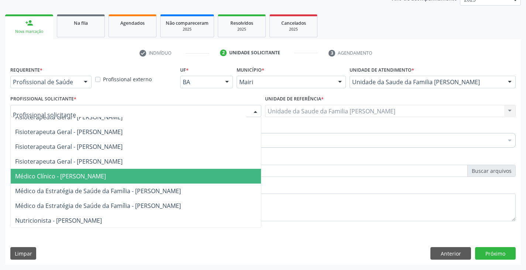
click at [44, 173] on span "Médico Clínico - [PERSON_NAME]" at bounding box center [60, 176] width 91 height 8
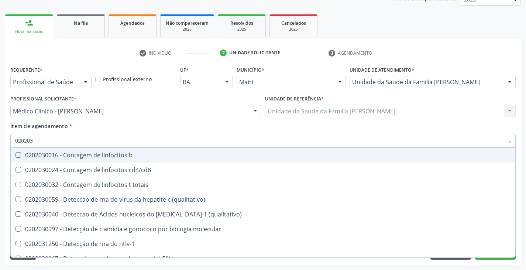
type input "0202038"
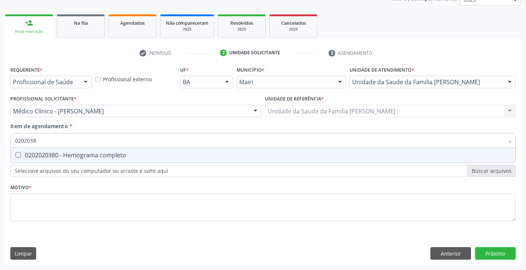
click at [55, 154] on div "0202020380 - Hemograma completo" at bounding box center [262, 155] width 495 height 6
checkbox completo "true"
type input "020203"
checkbox completo "false"
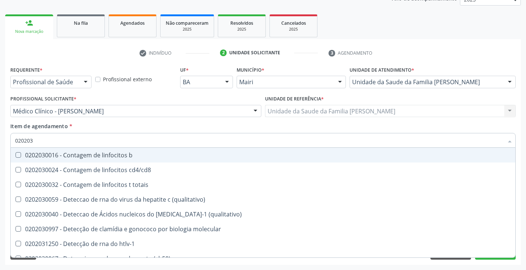
type input "02020"
checkbox completo "false"
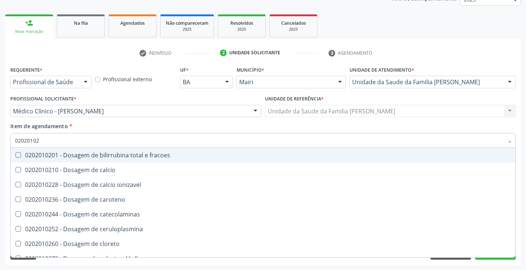
type input "020201029"
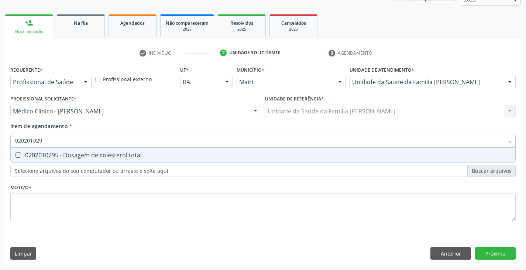
click at [55, 155] on div "0202010295 - Dosagem de colesterol total" at bounding box center [262, 155] width 495 height 6
checkbox total "true"
type input "02020102"
checkbox total "false"
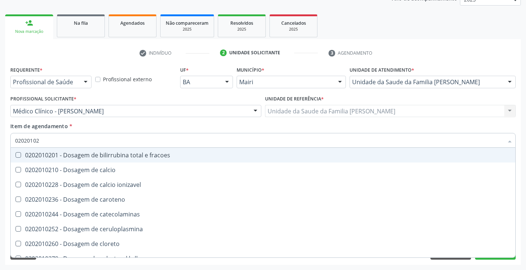
type input "020201028"
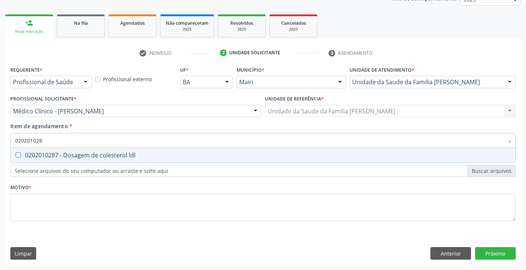
click at [55, 155] on div "0202010287 - Dosagem de colesterol ldl" at bounding box center [262, 155] width 495 height 6
checkbox ldl "true"
type input "02020102"
checkbox ldl "false"
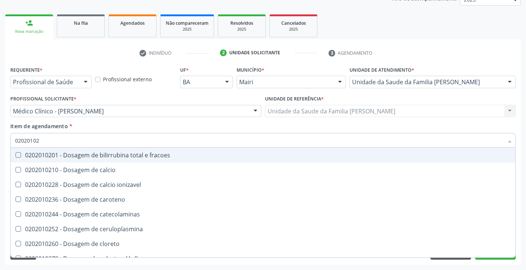
type input "020201027"
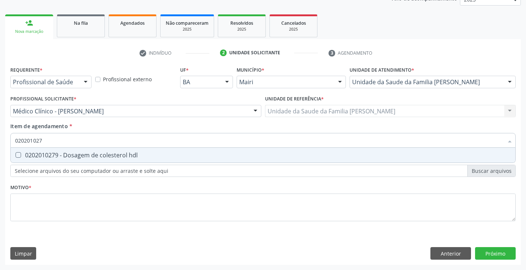
click at [55, 155] on div "0202010279 - Dosagem de colesterol hdl" at bounding box center [262, 155] width 495 height 6
checkbox hdl "true"
type input "02020102"
checkbox hdl "false"
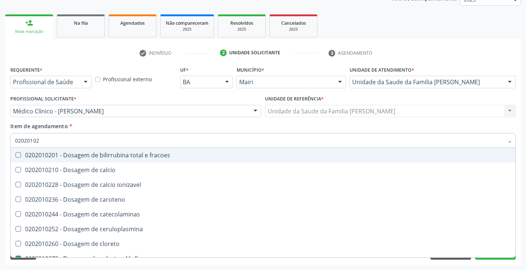
type input "0202010"
checkbox hdl "false"
checkbox ldl "false"
checkbox total "false"
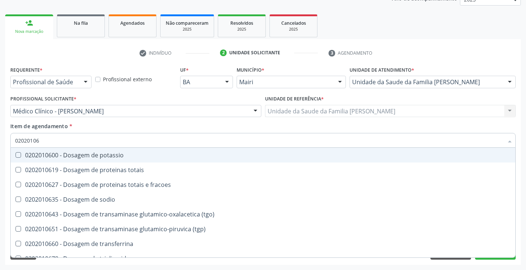
type input "020201064"
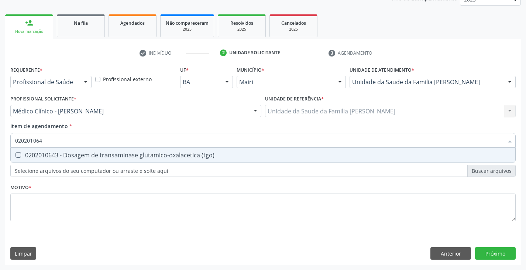
click at [49, 156] on div "0202010643 - Dosagem de transaminase glutamico-oxalacetica (tgo)" at bounding box center [262, 155] width 495 height 6
checkbox \(tgo\) "true"
type input "02020106"
checkbox \(tgo\) "false"
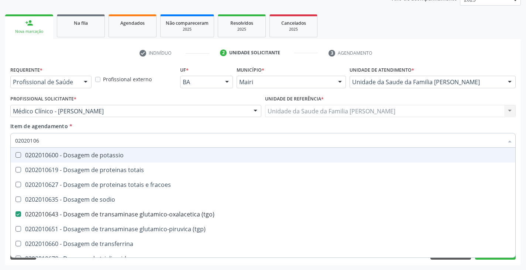
type input "020201065"
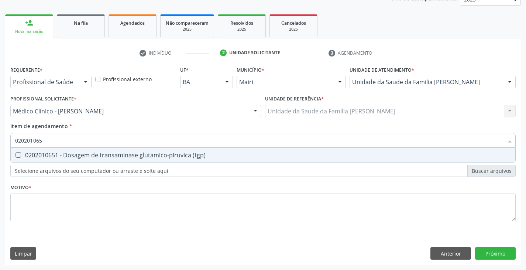
click at [49, 156] on div "0202010651 - Dosagem de transaminase glutamico-piruvica (tgp)" at bounding box center [262, 155] width 495 height 6
checkbox \(tgp\) "true"
type input "02020106"
checkbox \(tgp\) "false"
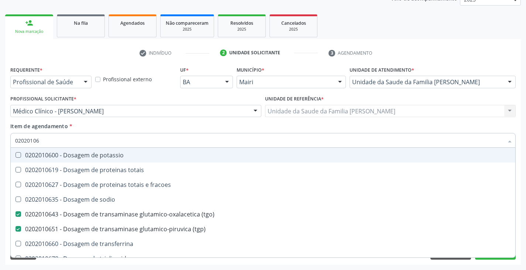
type input "0202010"
checkbox \(tgo\) "false"
checkbox \(tgp\) "false"
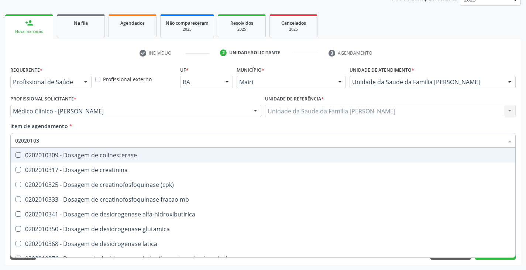
type input "020201031"
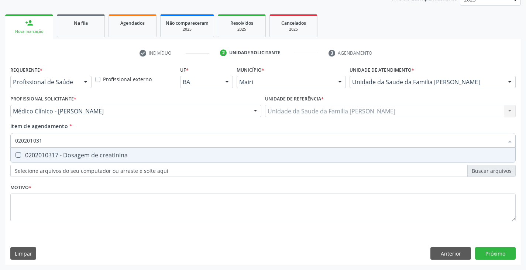
click at [49, 156] on div "0202010317 - Dosagem de creatinina" at bounding box center [262, 155] width 495 height 6
checkbox creatinina "true"
type input "02020103"
checkbox creatinina "false"
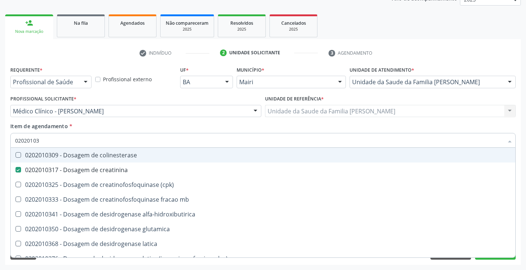
type input "0202010"
checkbox creatinina "false"
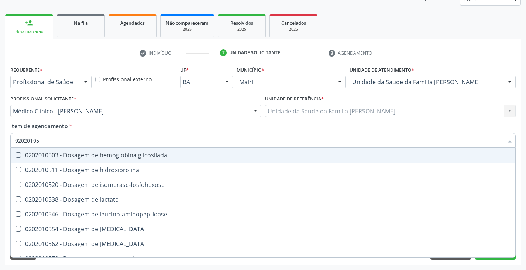
type input "020201050"
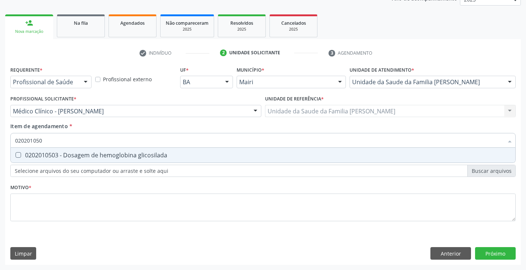
click at [49, 156] on div "0202010503 - Dosagem de hemoglobina glicosilada" at bounding box center [262, 155] width 495 height 6
checkbox glicosilada "true"
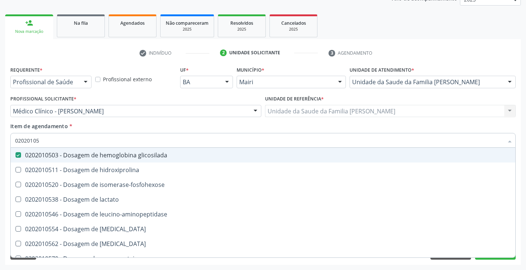
type input "0202010"
checkbox glicosilada "false"
type input "020201047"
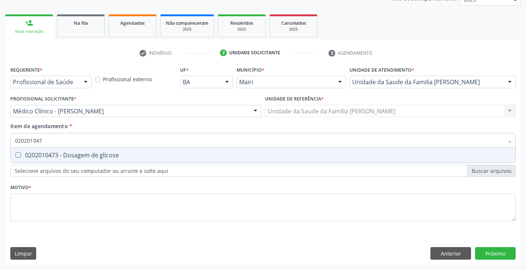
click at [49, 156] on div "0202010473 - Dosagem de glicose" at bounding box center [262, 155] width 495 height 6
checkbox glicose "true"
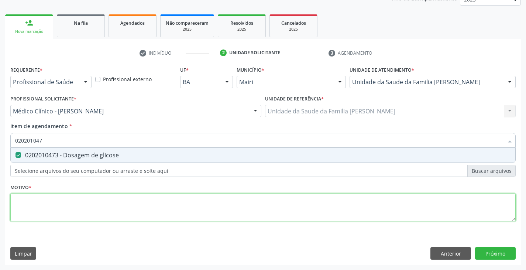
click at [60, 211] on div "Requerente * Profissional de Saúde Profissional de Saúde Paciente Nenhum result…" at bounding box center [262, 147] width 505 height 167
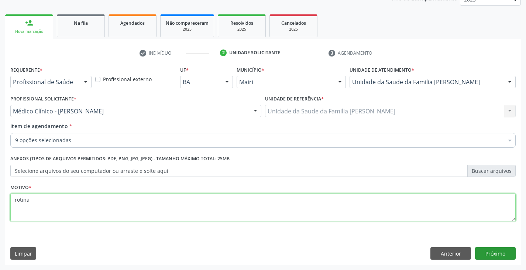
type textarea "rotina"
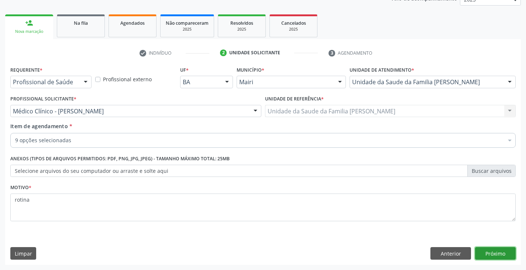
click at [506, 252] on button "Próximo" at bounding box center [495, 253] width 41 height 13
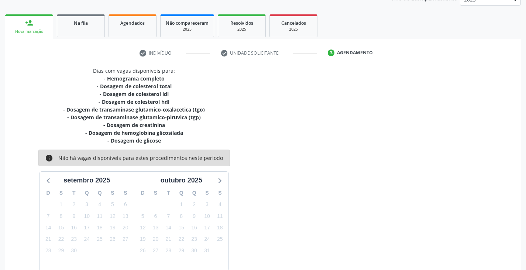
scroll to position [135, 0]
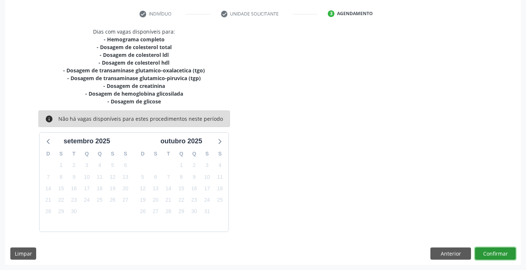
click at [500, 253] on button "Confirmar" at bounding box center [495, 253] width 41 height 13
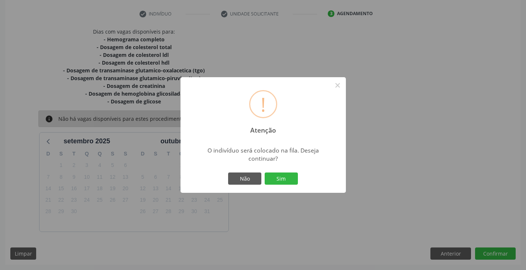
click at [289, 186] on div "Não Sim" at bounding box center [263, 178] width 73 height 15
click at [281, 180] on button "Sim" at bounding box center [281, 178] width 33 height 13
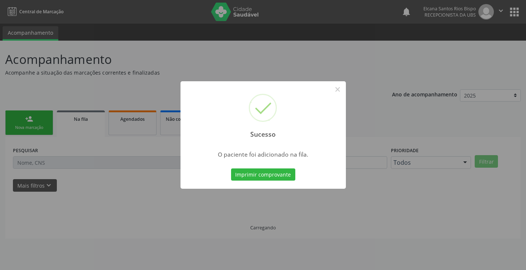
scroll to position [0, 0]
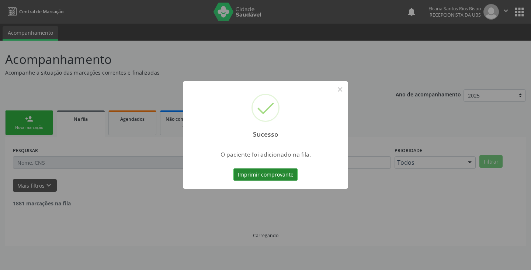
click at [282, 173] on button "Imprimir comprovante" at bounding box center [266, 174] width 64 height 13
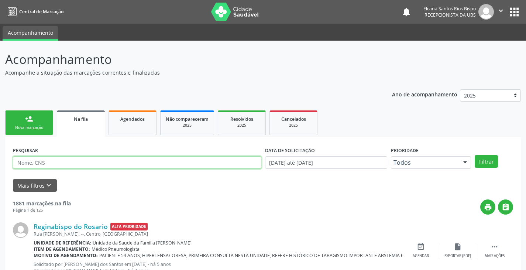
click at [67, 162] on input "text" at bounding box center [137, 162] width 248 height 13
paste input "708 6005 1214 3182"
type input "708 6005 1214 3182"
click at [474, 155] on button "Filtrar" at bounding box center [485, 161] width 23 height 13
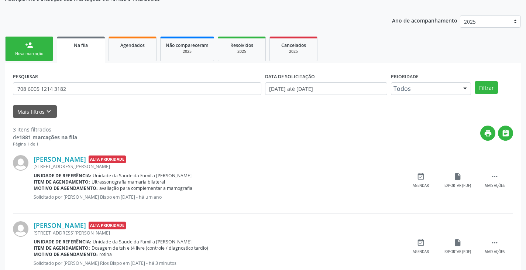
scroll to position [162, 0]
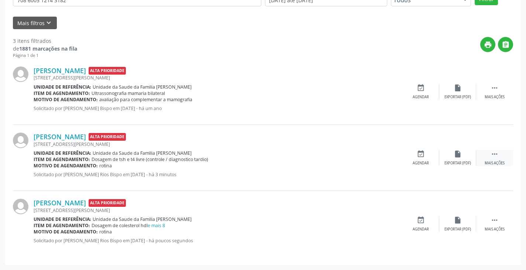
click at [495, 154] on icon "" at bounding box center [494, 154] width 8 height 8
click at [457, 152] on icon "edit" at bounding box center [457, 154] width 8 height 8
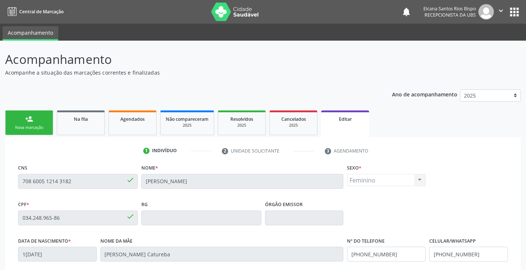
scroll to position [74, 0]
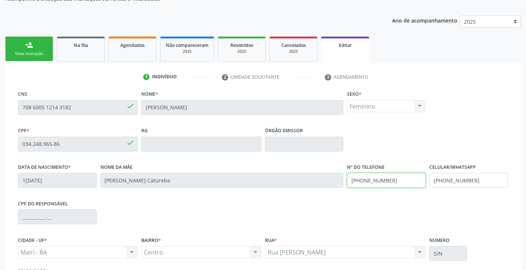
click at [324, 179] on div "Data de nascimento * 16/02/1960 Nome da mãe Alzira Ferreira Catureba Nº do Tele…" at bounding box center [262, 180] width 493 height 37
click at [368, 203] on div "CPF do responsável" at bounding box center [262, 216] width 493 height 37
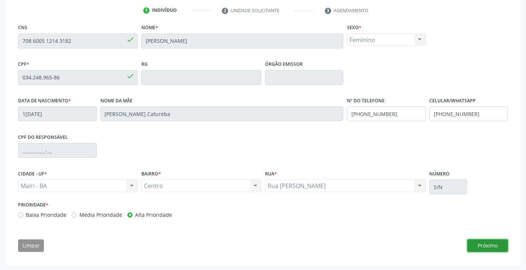
click at [488, 240] on button "Próximo" at bounding box center [487, 245] width 41 height 13
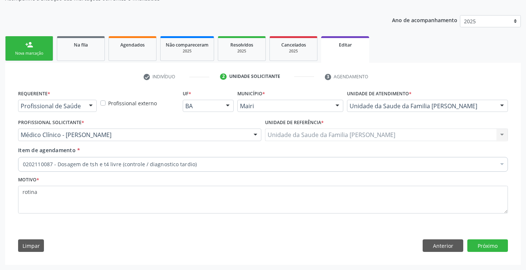
scroll to position [74, 0]
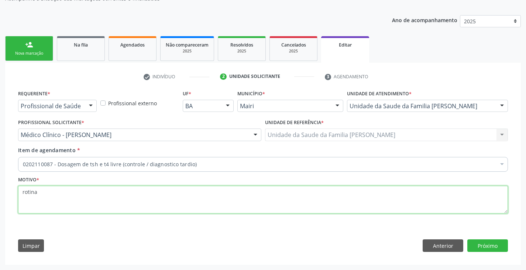
click at [92, 201] on textarea "rotina" at bounding box center [263, 200] width 490 height 28
type textarea "rotina acs jecinaldo"
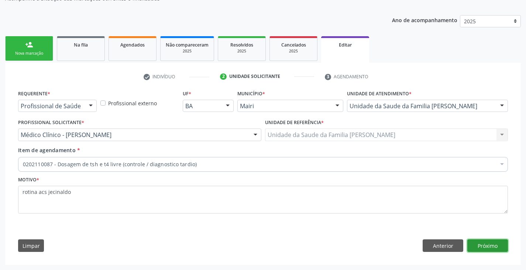
click at [491, 245] on button "Próximo" at bounding box center [487, 245] width 41 height 13
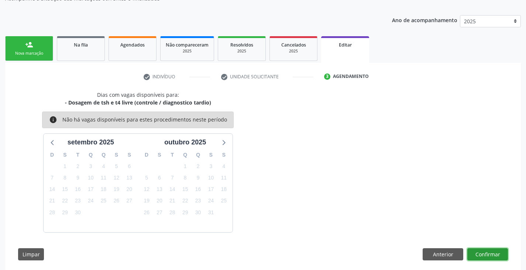
click at [484, 253] on button "Confirmar" at bounding box center [487, 254] width 41 height 13
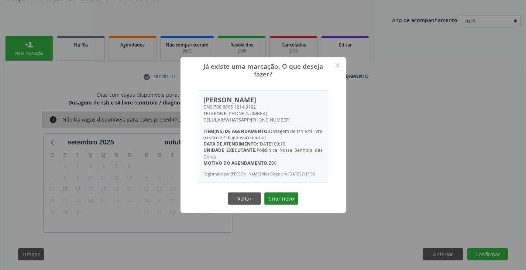
click at [284, 195] on button "Criar novo" at bounding box center [281, 198] width 34 height 13
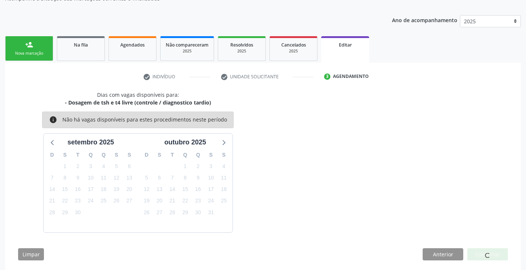
scroll to position [0, 0]
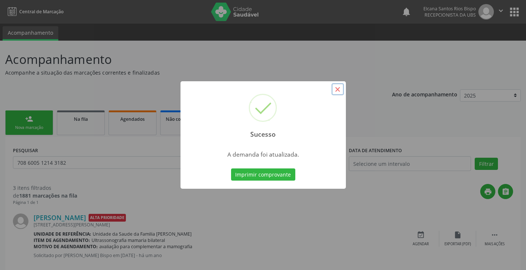
click at [337, 84] on button "×" at bounding box center [337, 89] width 13 height 13
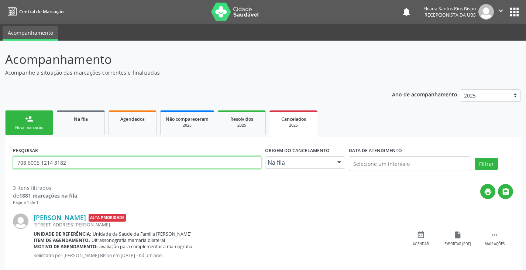
click at [75, 164] on input "708 6005 1214 3182" at bounding box center [137, 162] width 248 height 13
click at [474, 158] on button "Filtrar" at bounding box center [485, 164] width 23 height 13
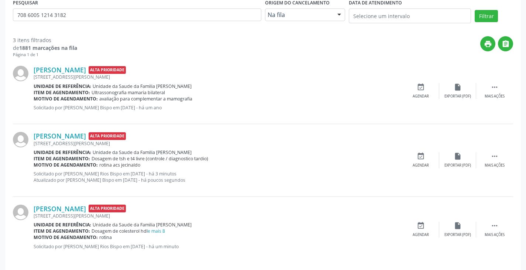
scroll to position [153, 0]
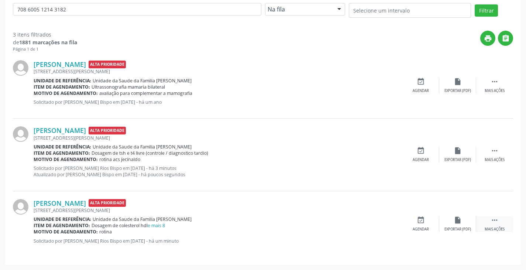
click at [496, 217] on icon "" at bounding box center [494, 220] width 8 height 8
click at [455, 217] on icon "edit" at bounding box center [457, 220] width 8 height 8
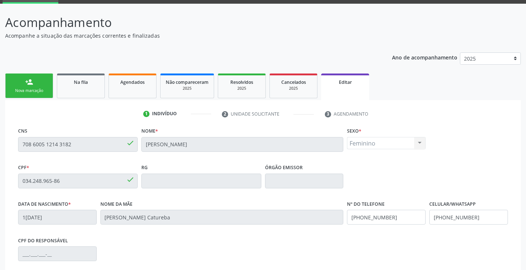
scroll to position [74, 0]
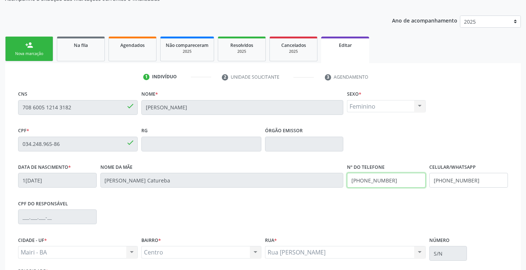
drag, startPoint x: 398, startPoint y: 181, endPoint x: 345, endPoint y: 186, distance: 53.8
click at [345, 186] on div "Nº do Telefone (99) 99999-9999" at bounding box center [386, 180] width 82 height 37
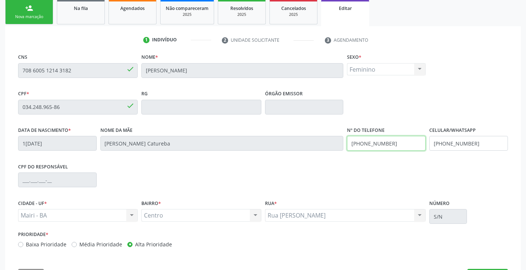
scroll to position [140, 0]
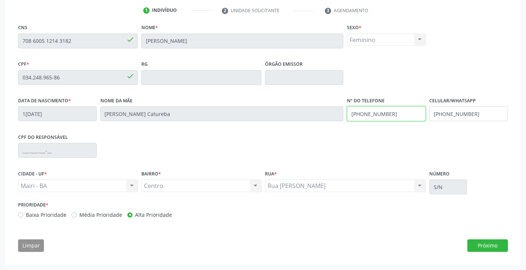
type input "(74) 99969-1786"
click at [486, 239] on div "CNS 708 6005 1214 3182 done Nome * Maria Luiza Ferreira Catureba Sexo * Feminin…" at bounding box center [263, 139] width 500 height 235
click at [491, 246] on button "Próximo" at bounding box center [487, 245] width 41 height 13
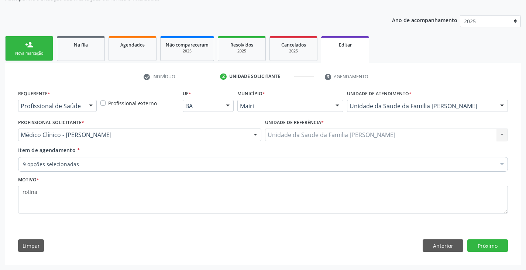
scroll to position [74, 0]
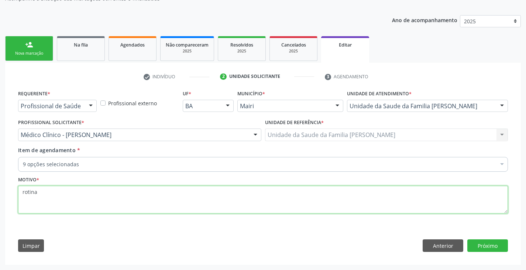
click at [89, 200] on textarea "rotina" at bounding box center [263, 200] width 490 height 28
type textarea "rotina, acs Jecinaldo"
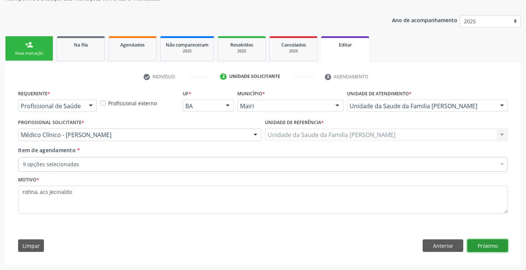
click at [498, 248] on button "Próximo" at bounding box center [487, 245] width 41 height 13
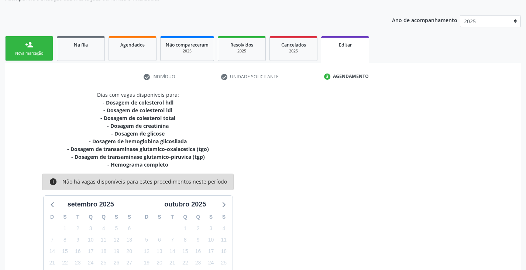
scroll to position [145, 0]
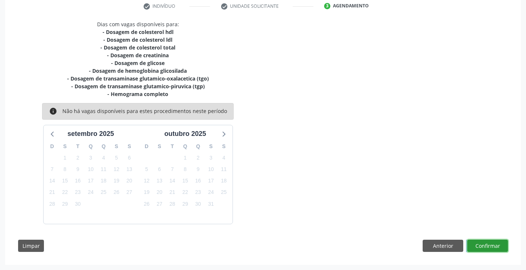
click at [500, 245] on button "Confirmar" at bounding box center [487, 245] width 41 height 13
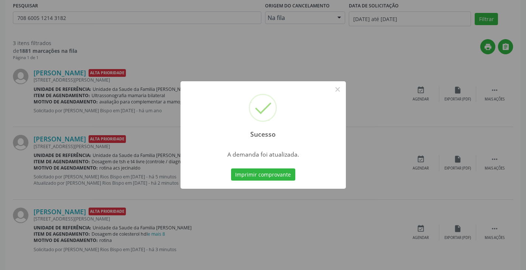
scroll to position [0, 0]
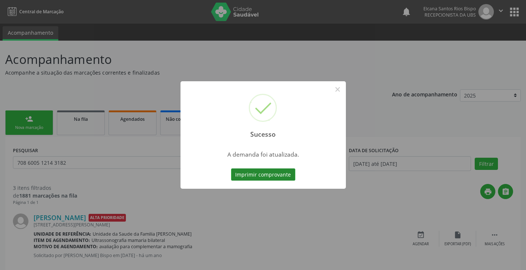
click at [273, 174] on button "Imprimir comprovante" at bounding box center [263, 174] width 64 height 13
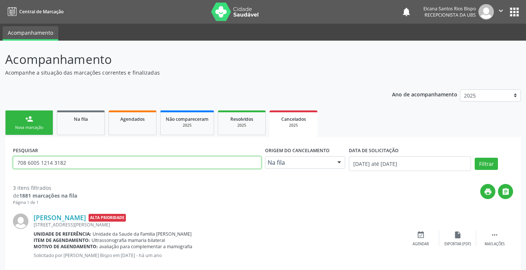
click at [85, 162] on input "708 6005 1214 3182" at bounding box center [137, 162] width 248 height 13
click at [474, 158] on button "Filtrar" at bounding box center [485, 164] width 23 height 13
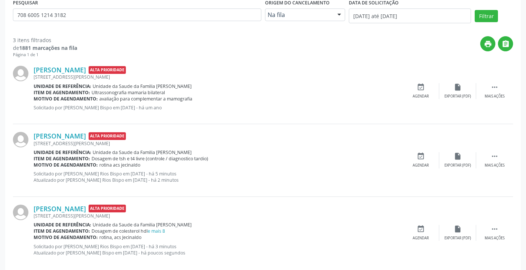
scroll to position [159, 0]
